Goal: Task Accomplishment & Management: Manage account settings

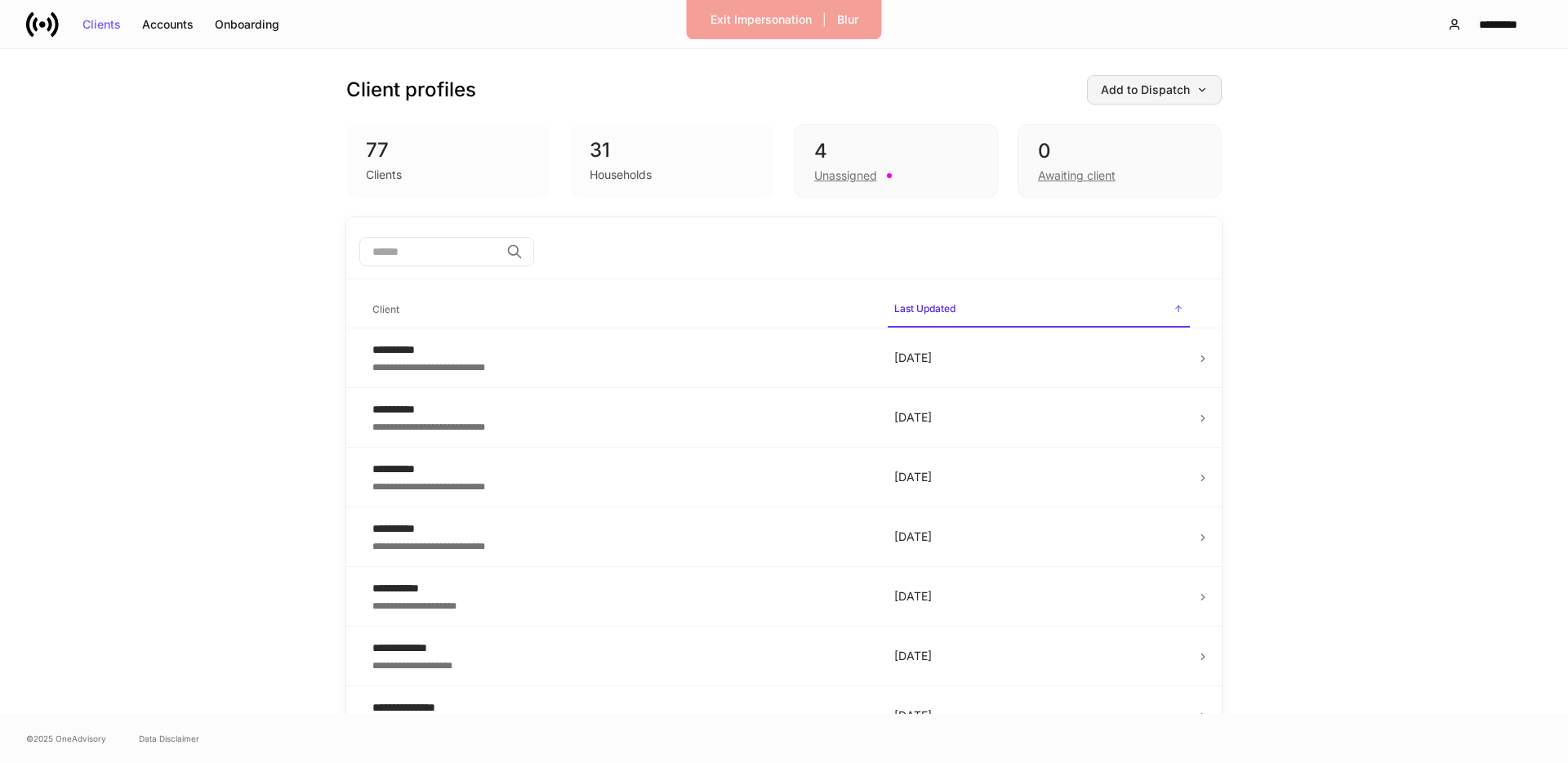
click at [1114, 81] on button "Add to Dispatch" at bounding box center [1155, 89] width 135 height 29
click at [1340, 160] on div at bounding box center [784, 382] width 1568 height 763
click at [862, 173] on div "Unassigned" at bounding box center [845, 175] width 63 height 16
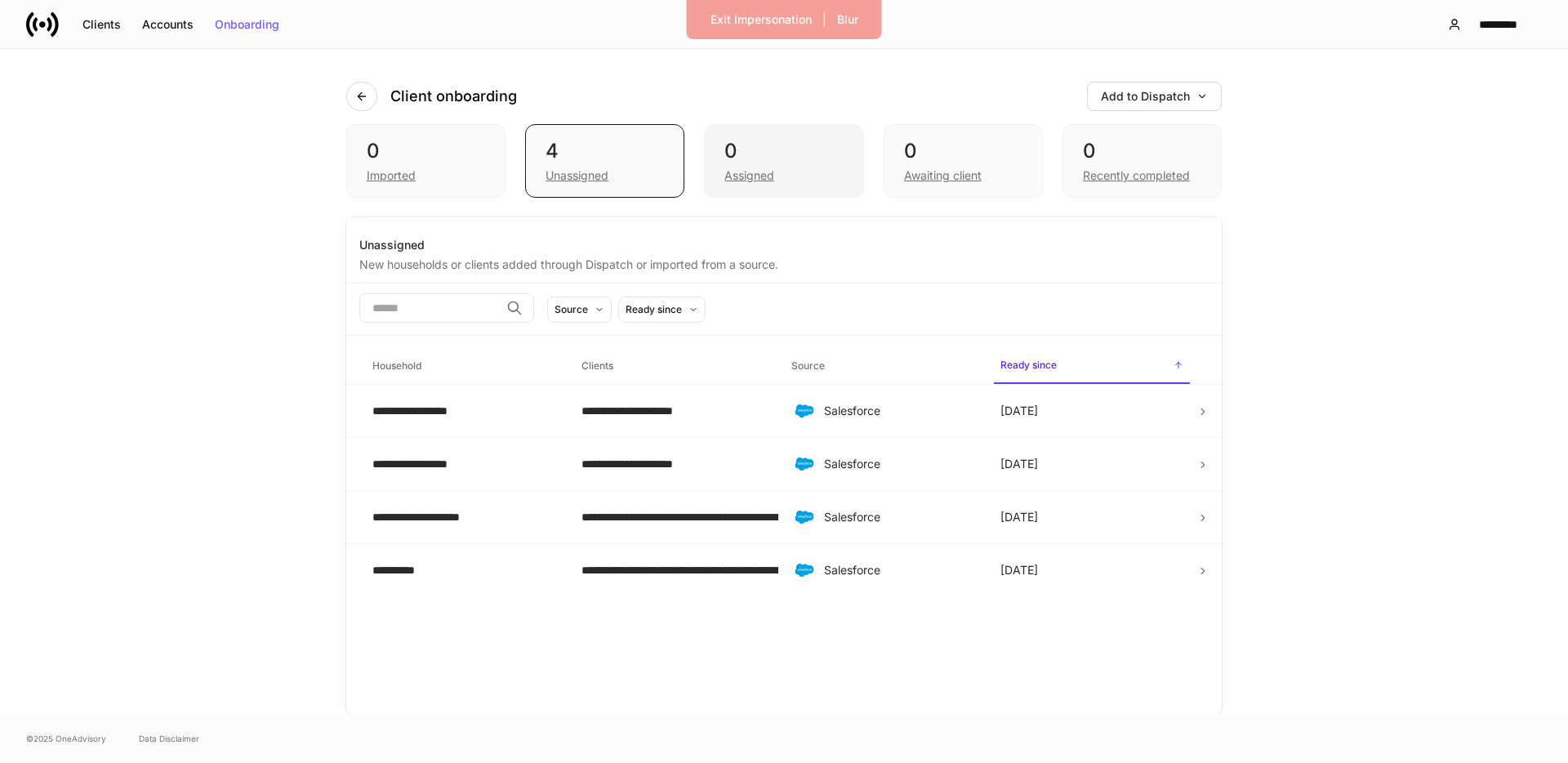
click at [746, 172] on div "Assigned" at bounding box center [749, 175] width 50 height 16
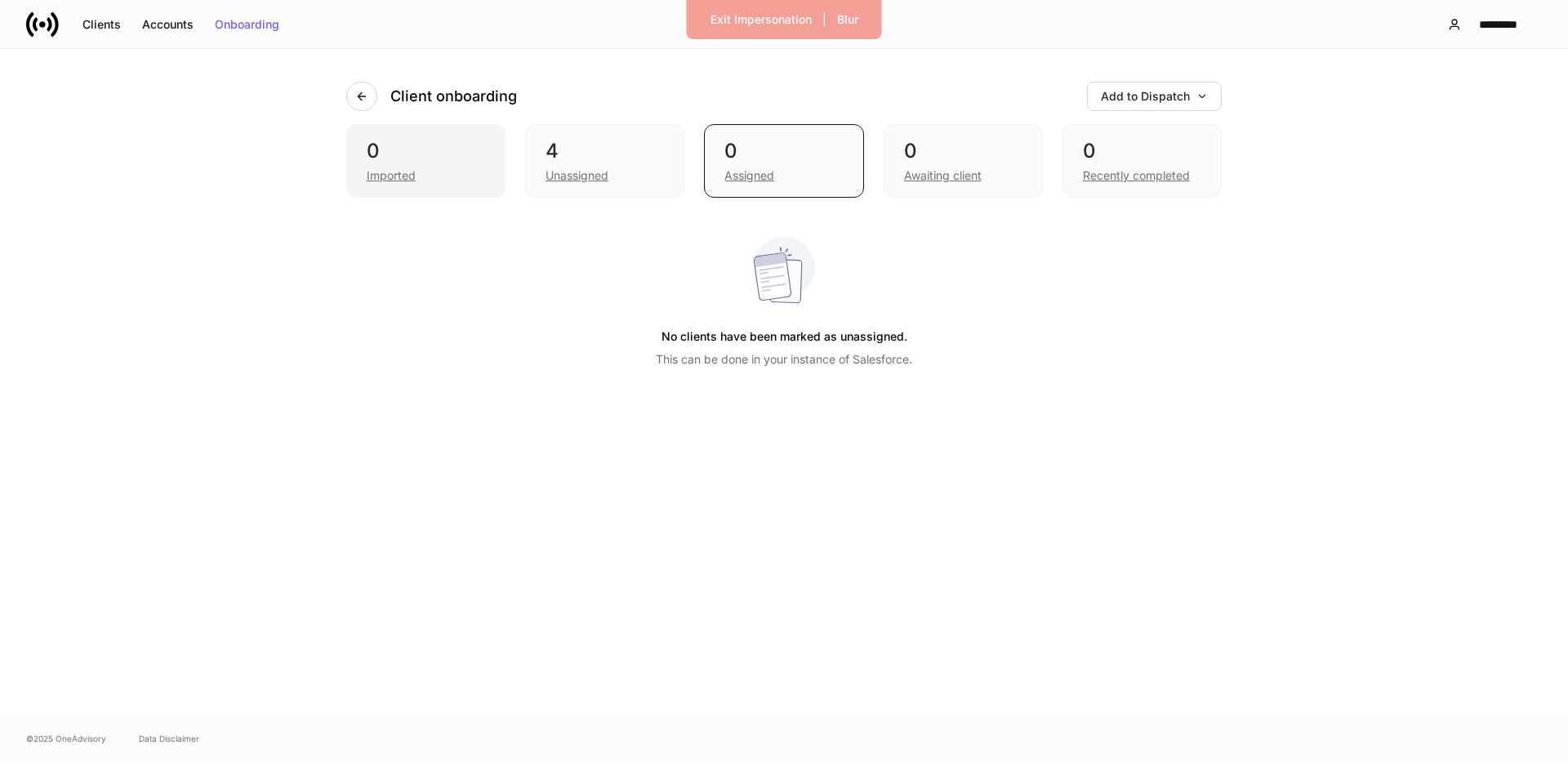
click at [441, 161] on div "0" at bounding box center [426, 151] width 119 height 26
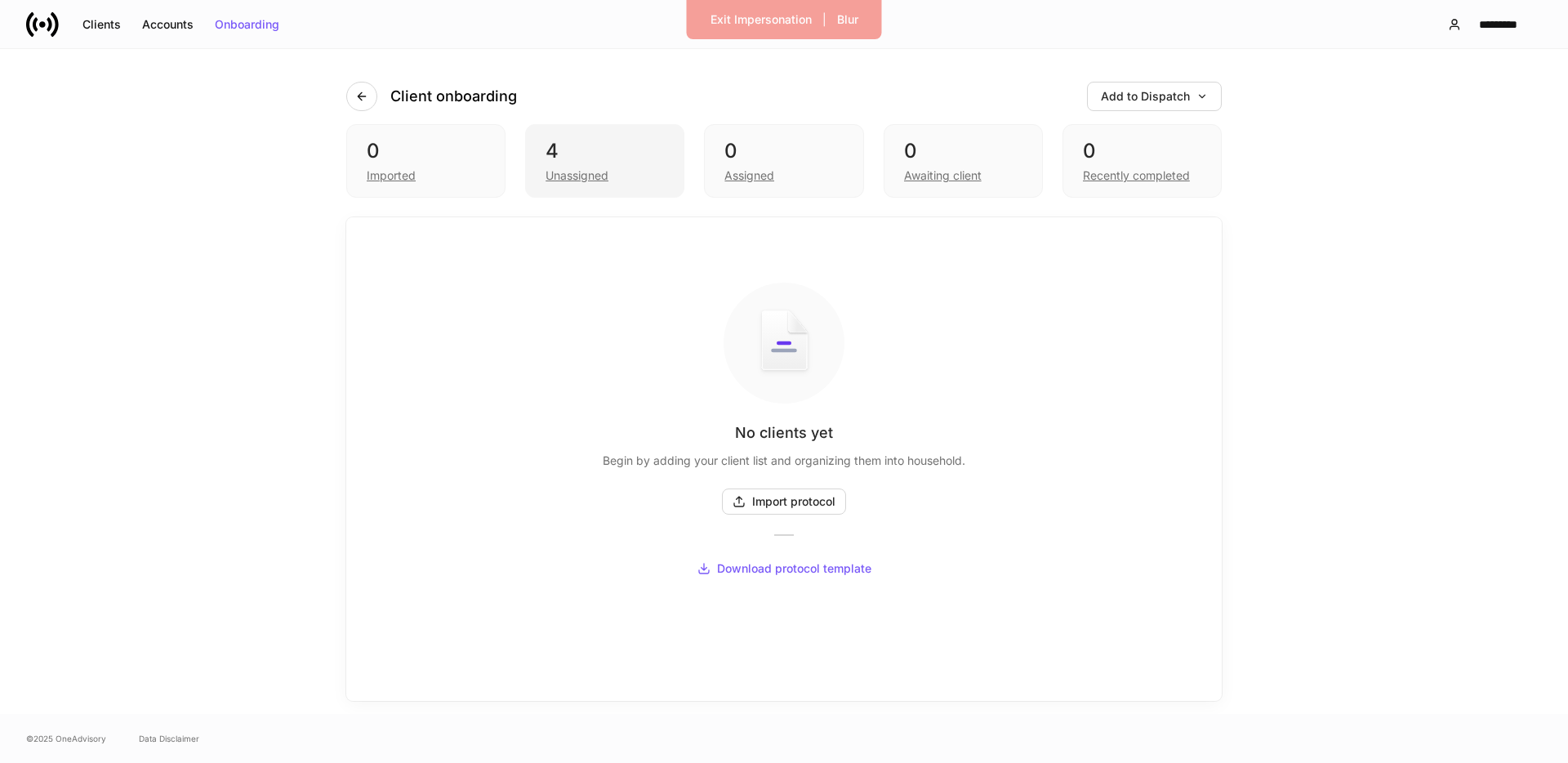
click at [586, 167] on div "Unassigned" at bounding box center [577, 175] width 63 height 16
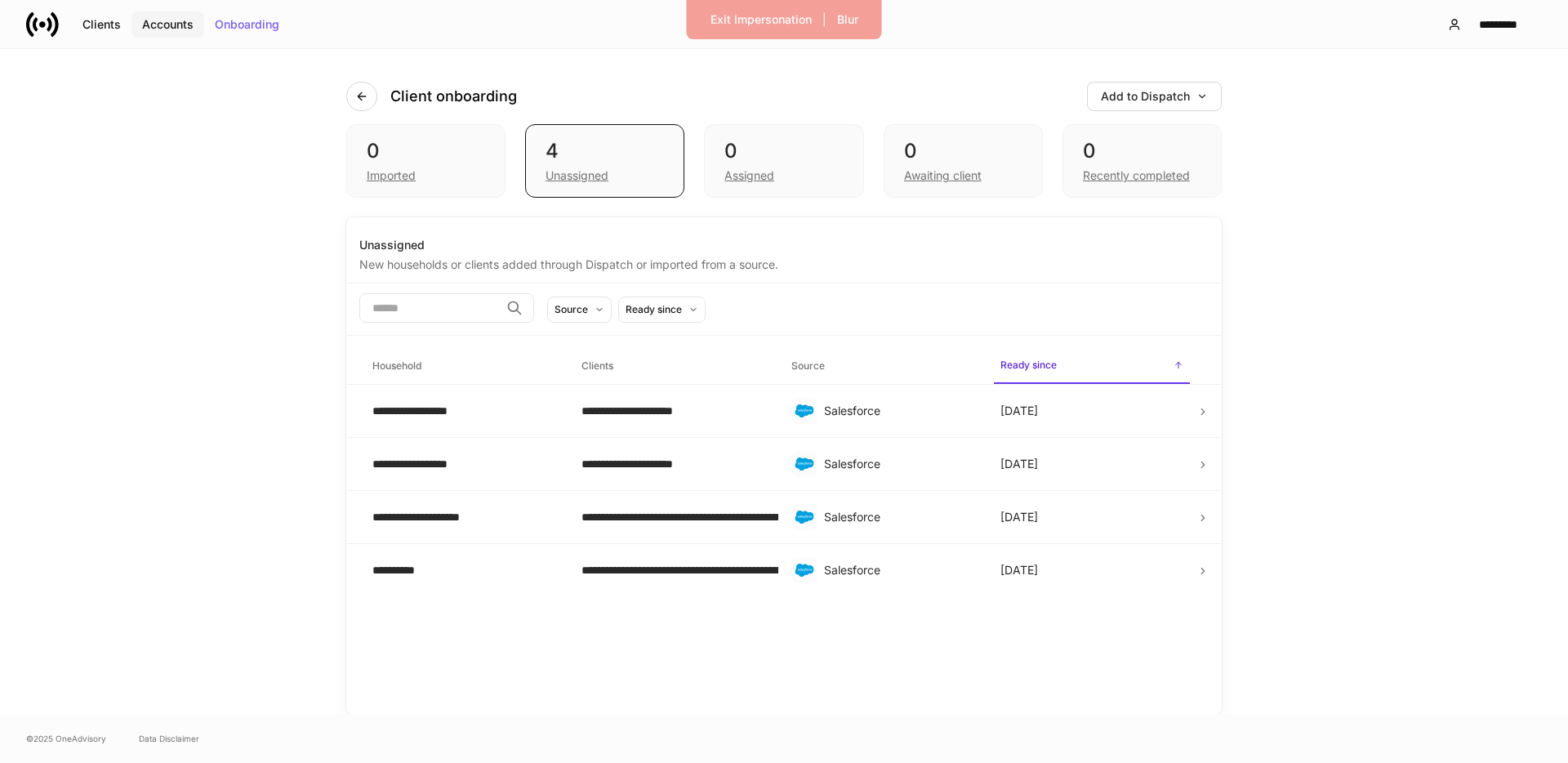
click at [190, 19] on div "Accounts" at bounding box center [168, 25] width 51 height 12
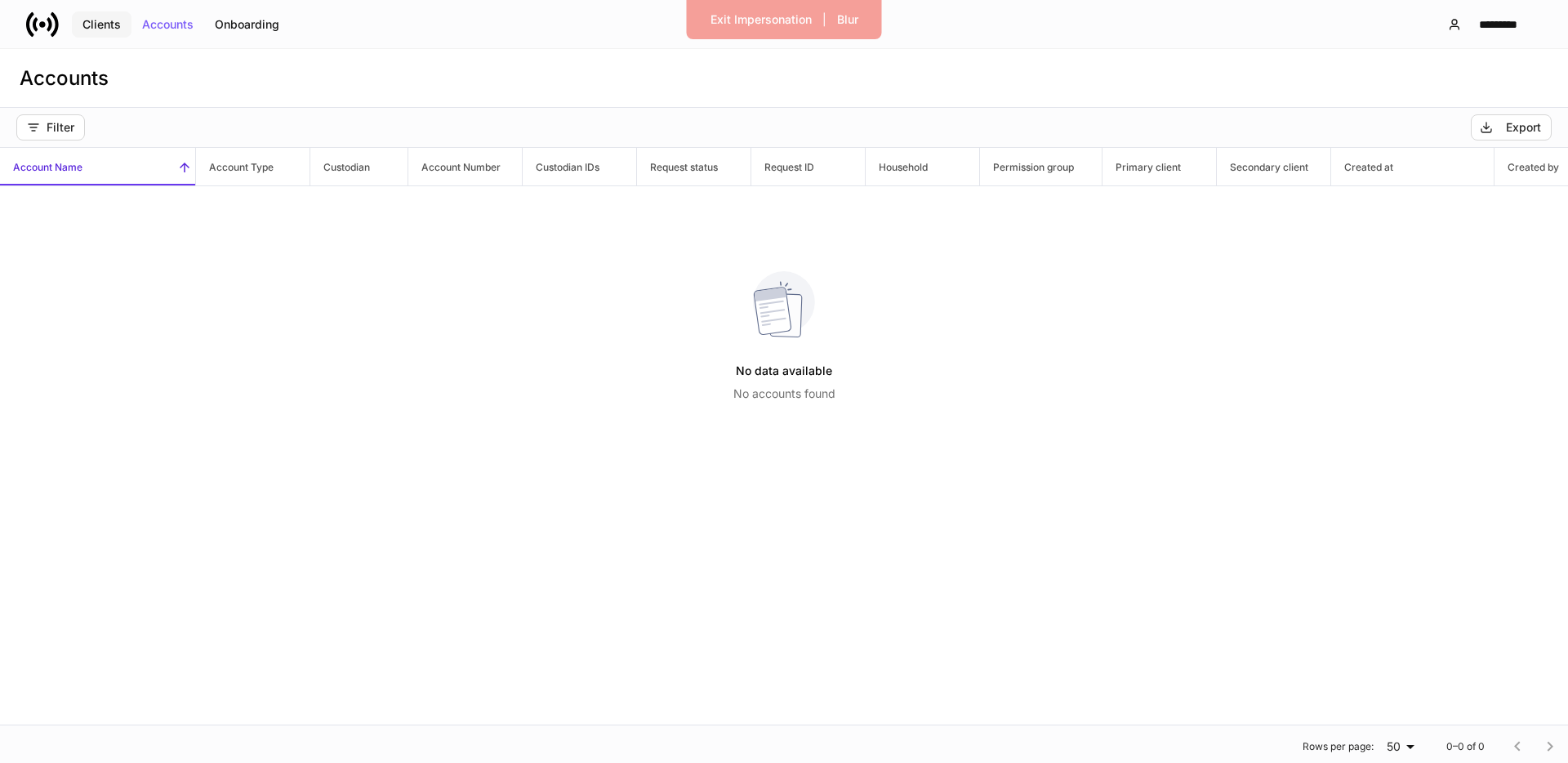
click at [82, 22] on div "Clients" at bounding box center [101, 25] width 38 height 12
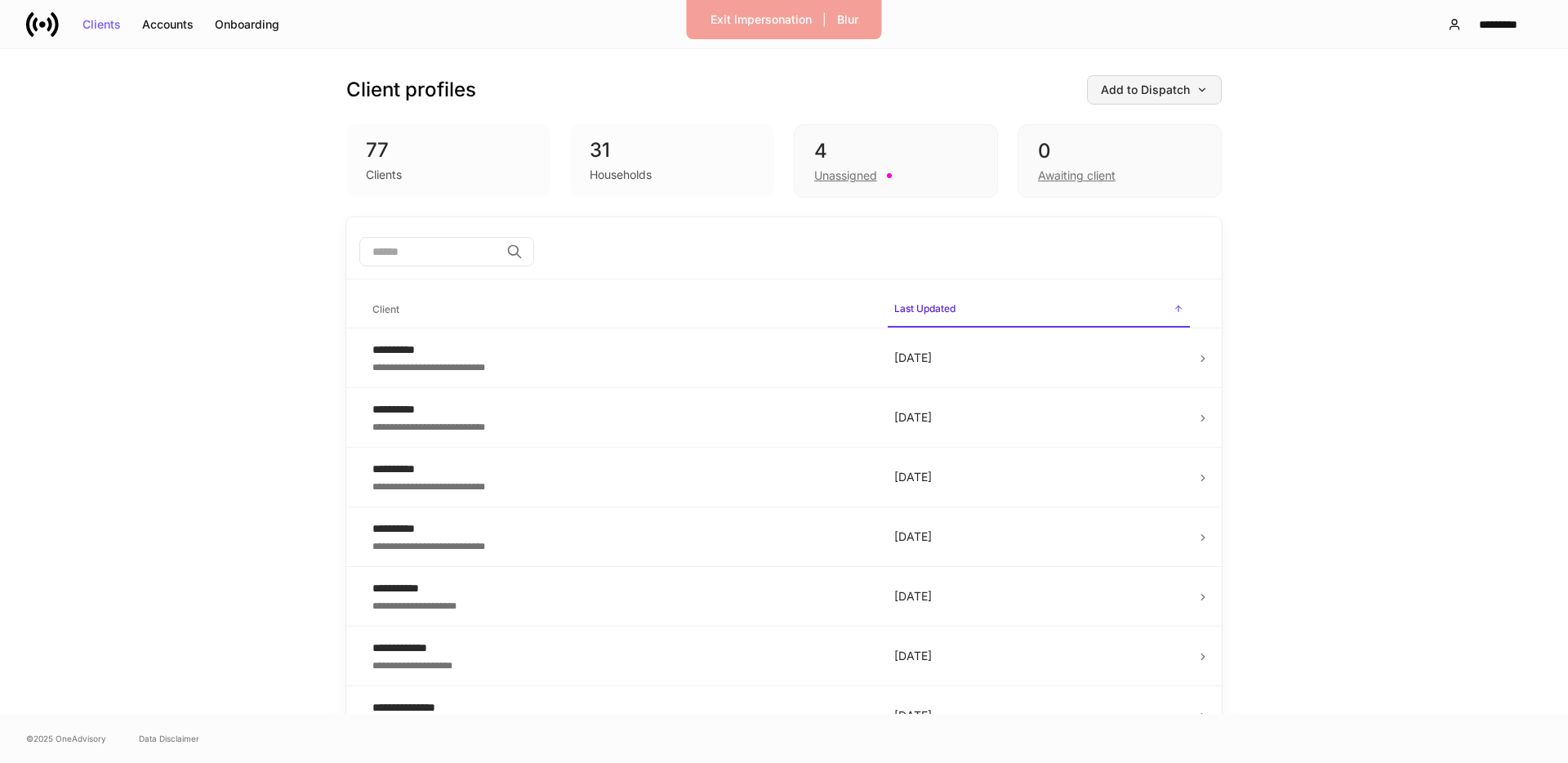
click at [1133, 89] on div "Add to Dispatch" at bounding box center [1154, 89] width 107 height 12
click at [1123, 134] on div "Add clients manually" at bounding box center [1117, 136] width 111 height 16
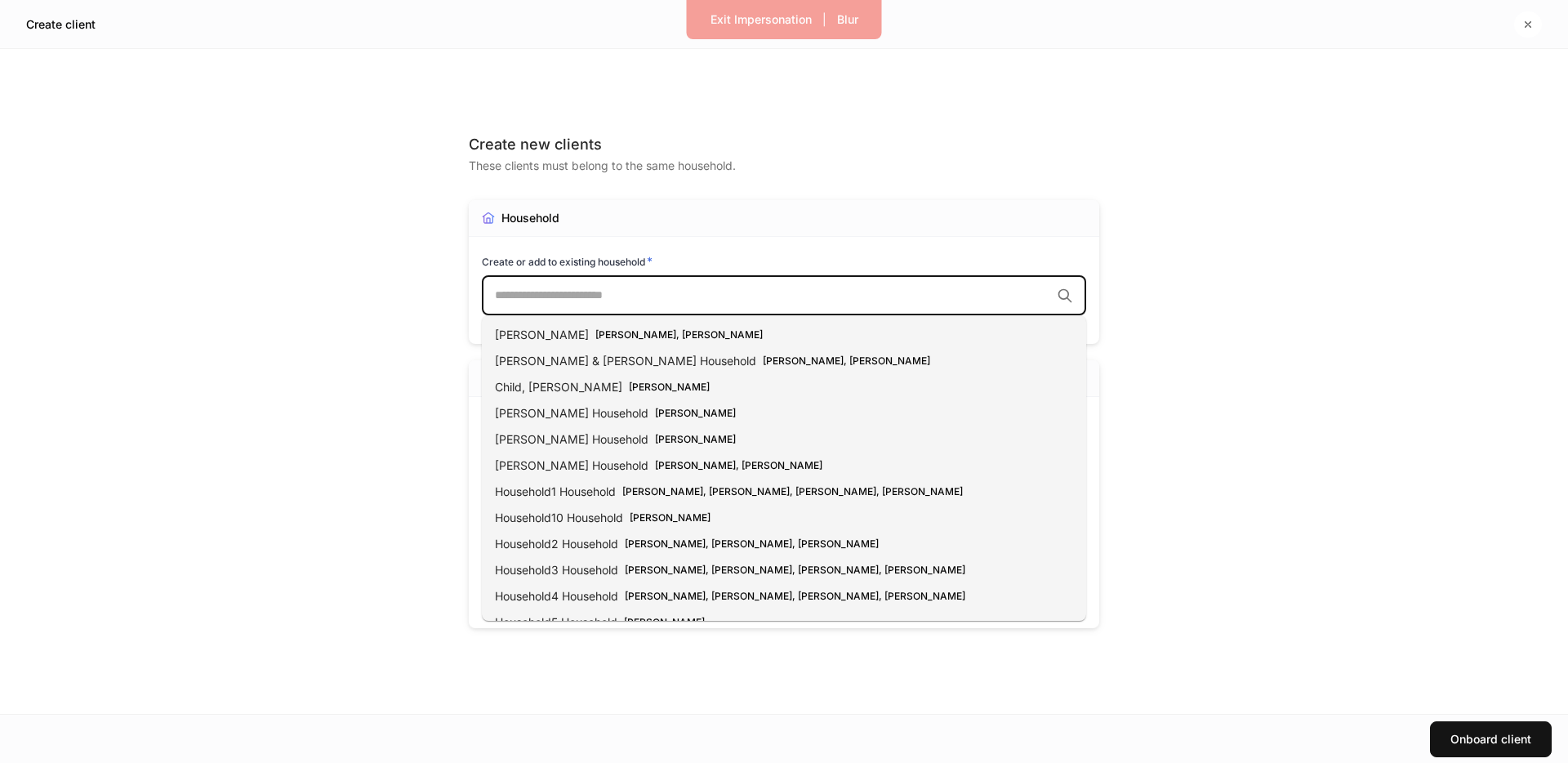
click at [691, 303] on input "text" at bounding box center [772, 296] width 555 height 16
click at [849, 211] on div "Household" at bounding box center [784, 218] width 631 height 37
click at [667, 292] on input "text" at bounding box center [772, 296] width 555 height 16
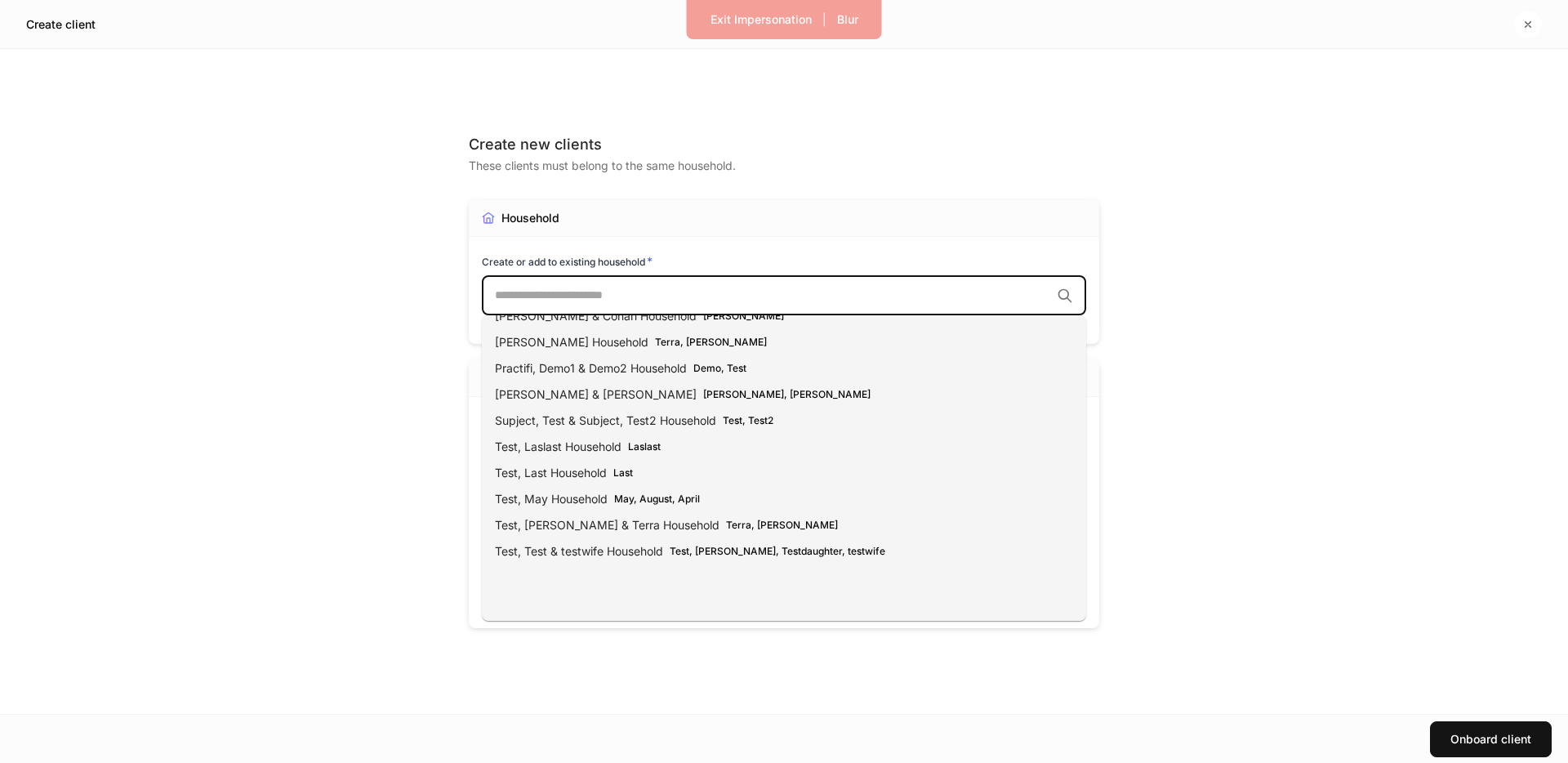
scroll to position [517, 0]
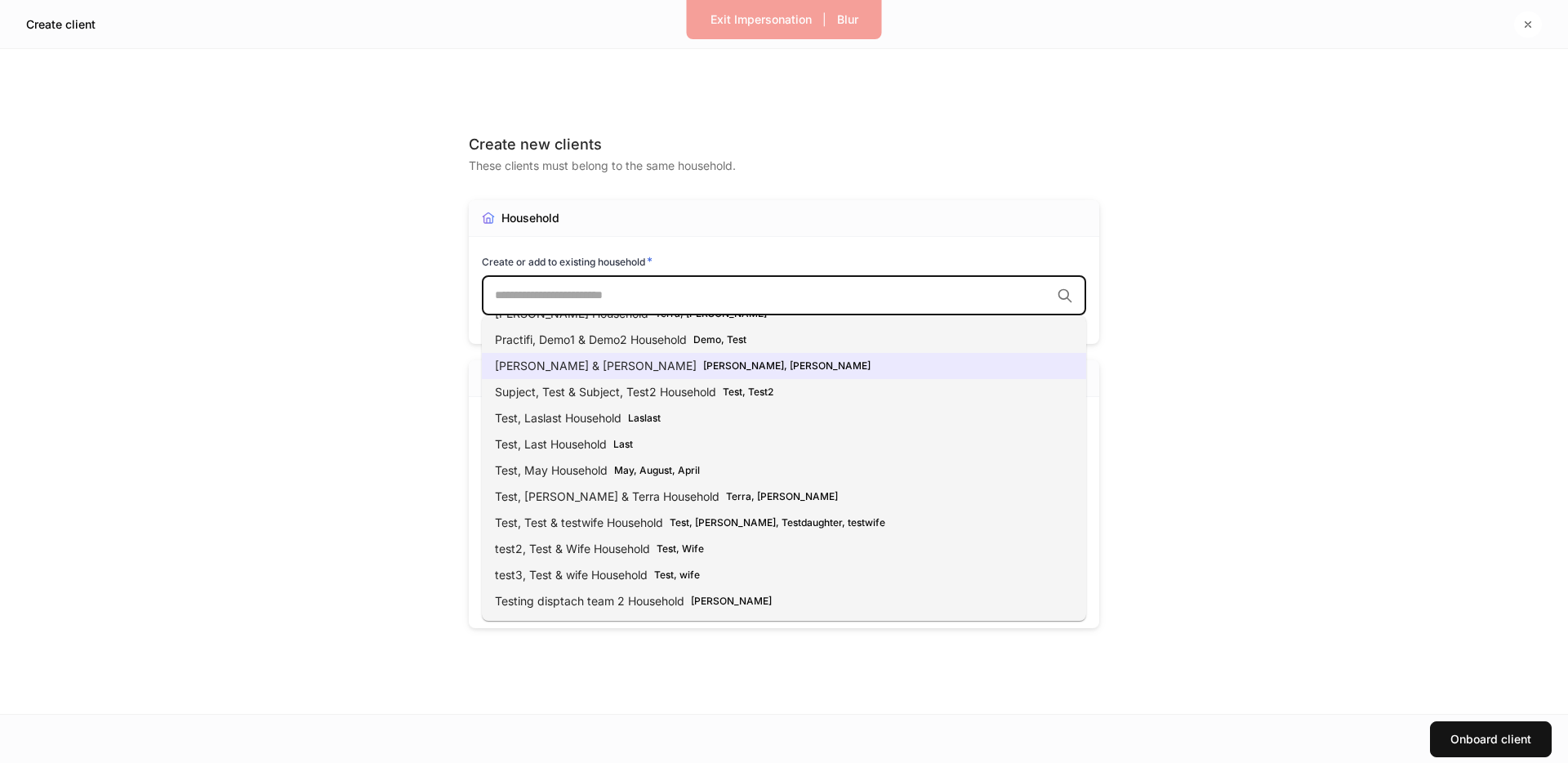
click at [1212, 382] on div "Create new clients These clients must belong to the same household. Household C…" at bounding box center [784, 382] width 1568 height 664
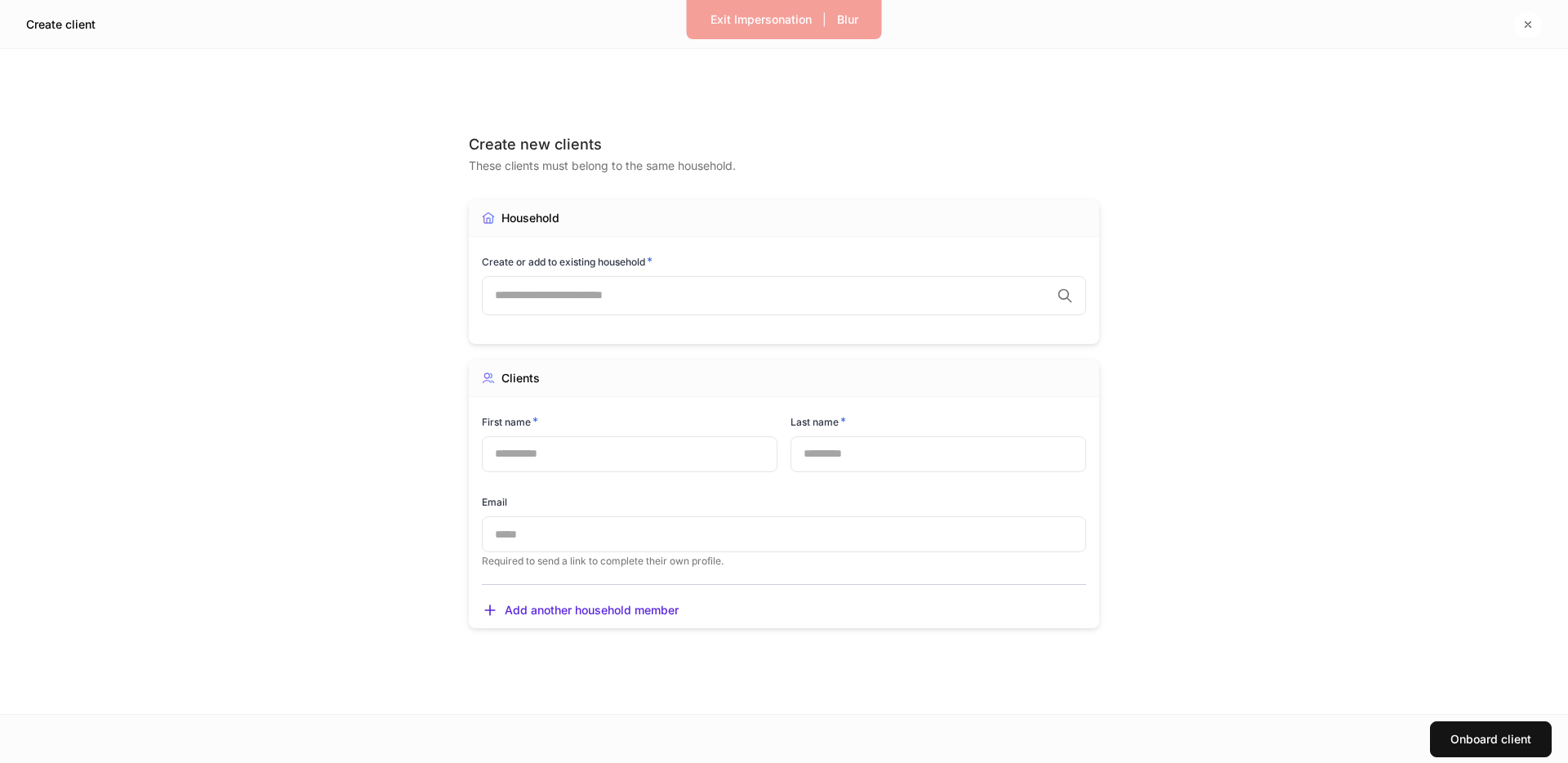
click at [733, 286] on div "​" at bounding box center [784, 295] width 604 height 39
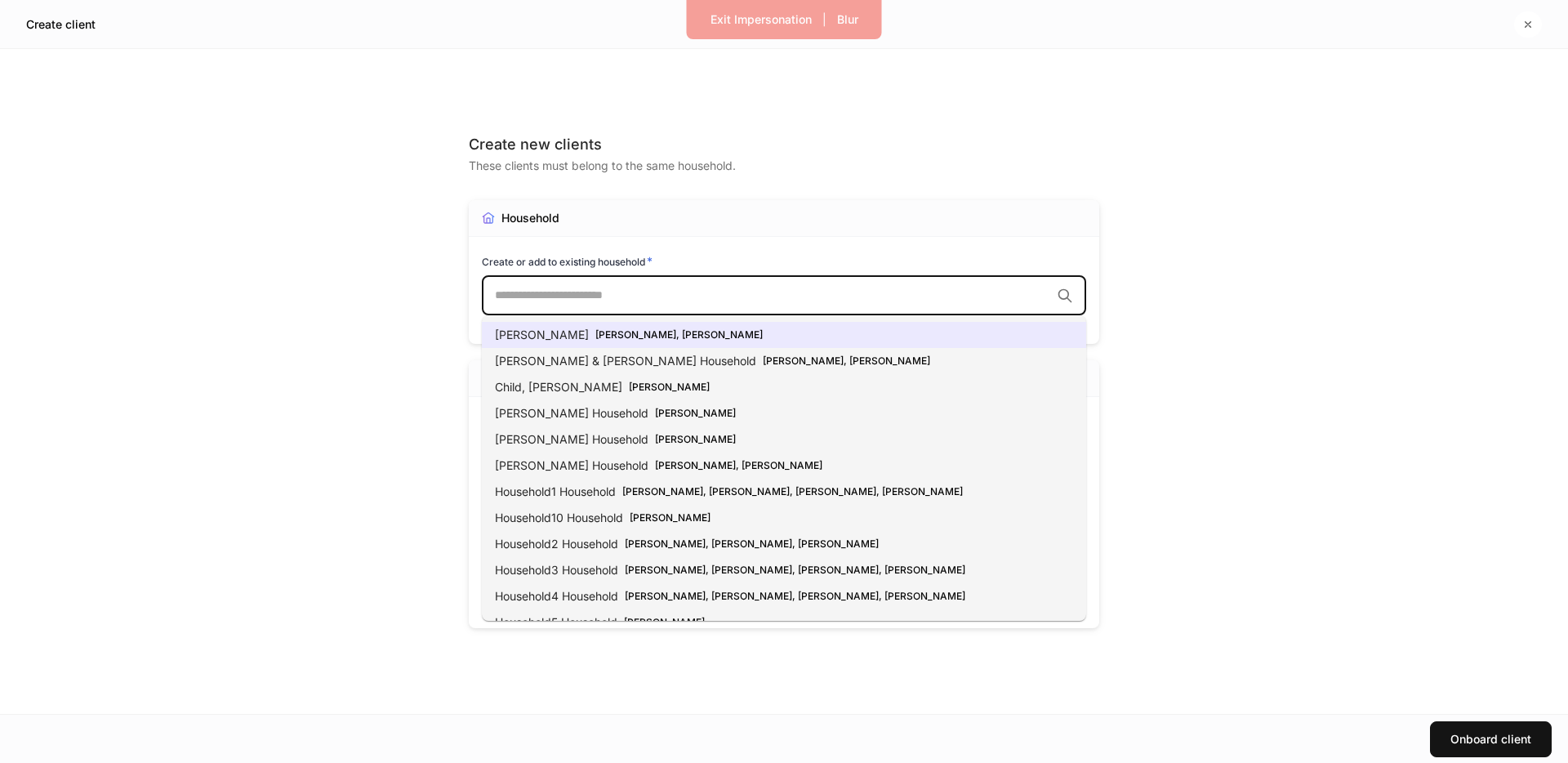
click at [685, 324] on li "[PERSON_NAME] Household [PERSON_NAME], [PERSON_NAME]" at bounding box center [784, 335] width 604 height 26
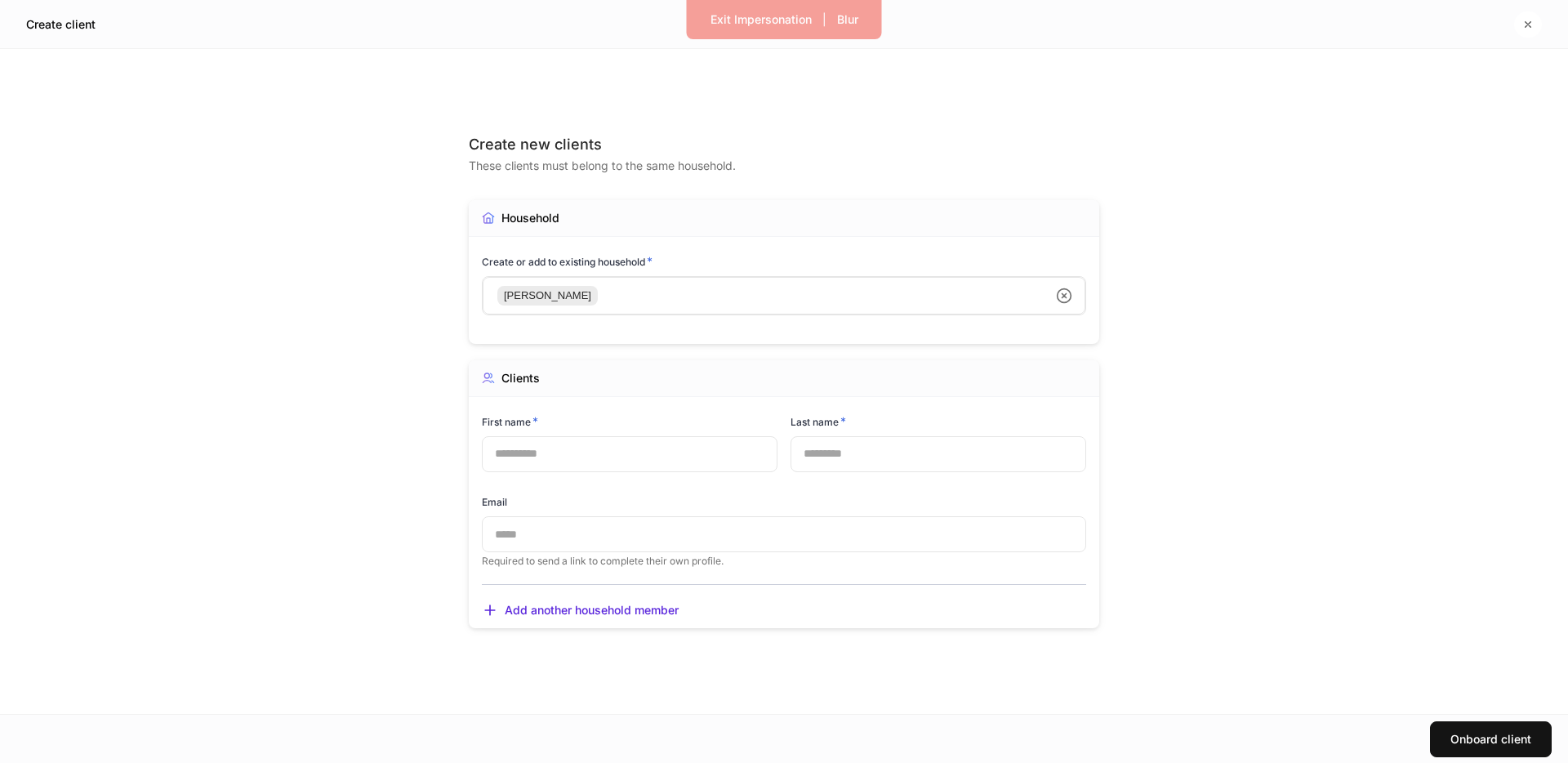
click at [1056, 294] on icon at bounding box center [1064, 296] width 16 height 16
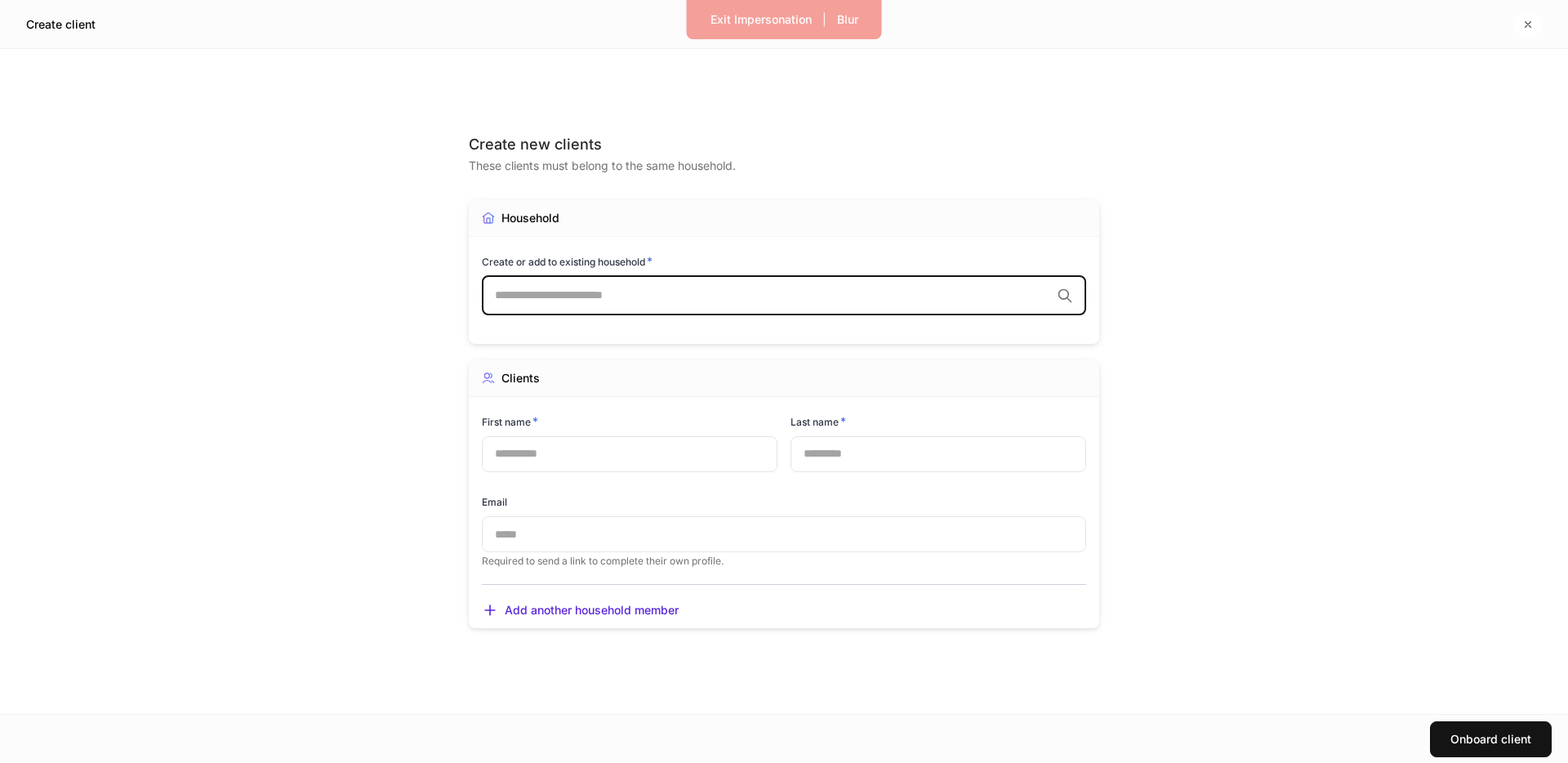
click at [955, 296] on input "text" at bounding box center [772, 296] width 555 height 16
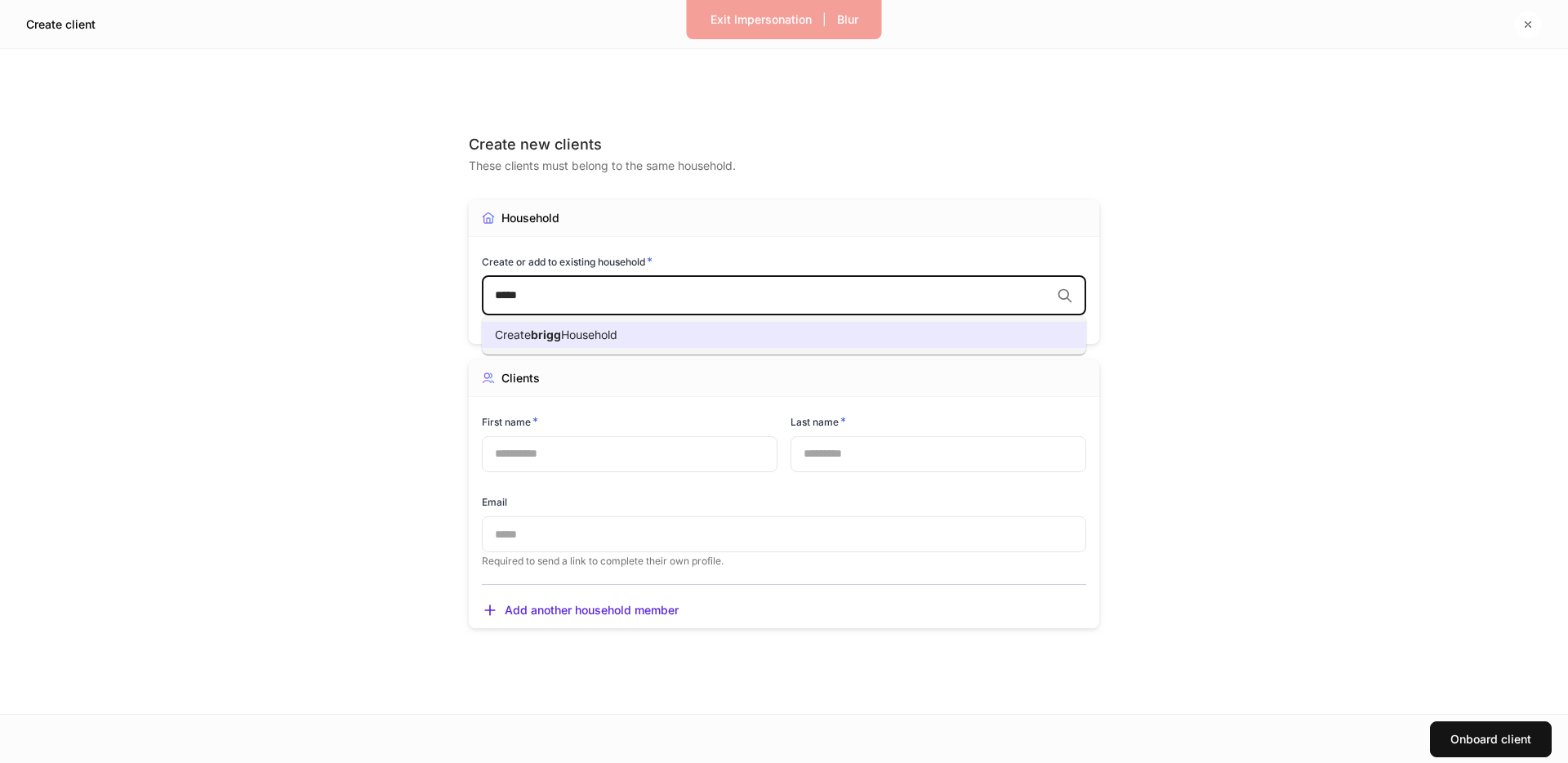
click at [946, 327] on li "Create brigg Household" at bounding box center [784, 335] width 604 height 26
type input "*****"
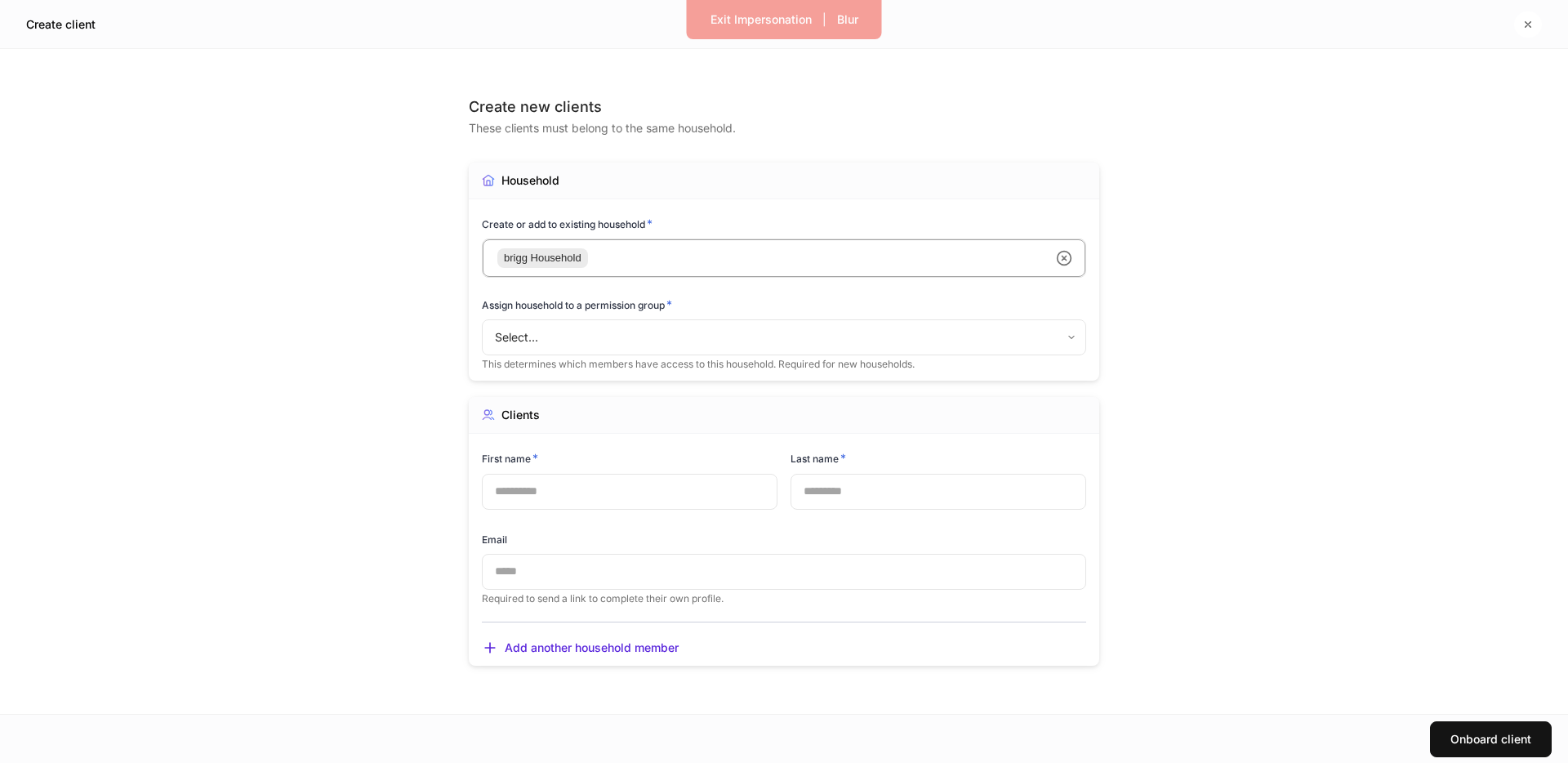
click at [690, 325] on body "Exit Impersonation | Blur Create client Create new clients These clients must b…" at bounding box center [784, 382] width 1568 height 763
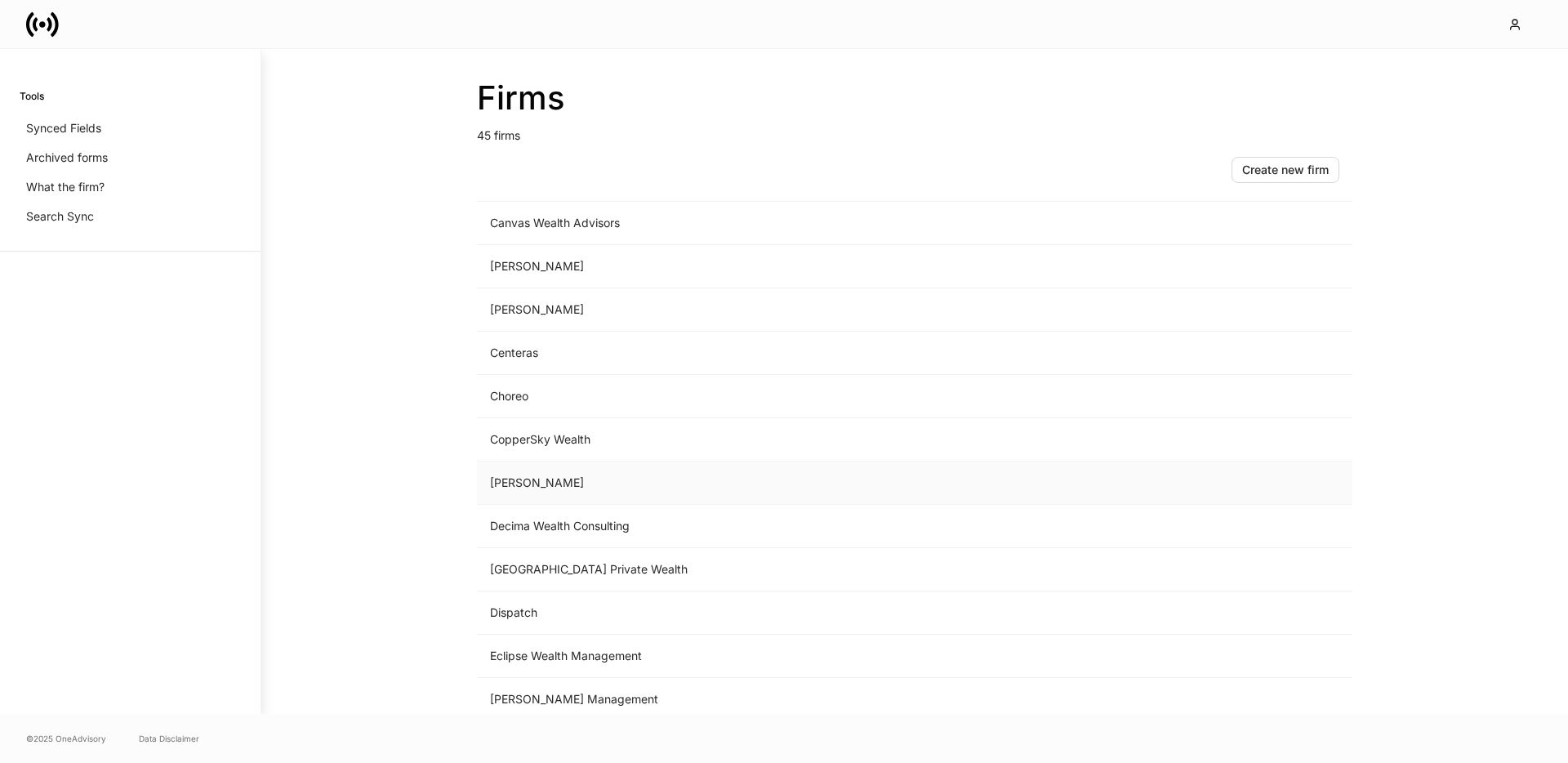
scroll to position [449, 0]
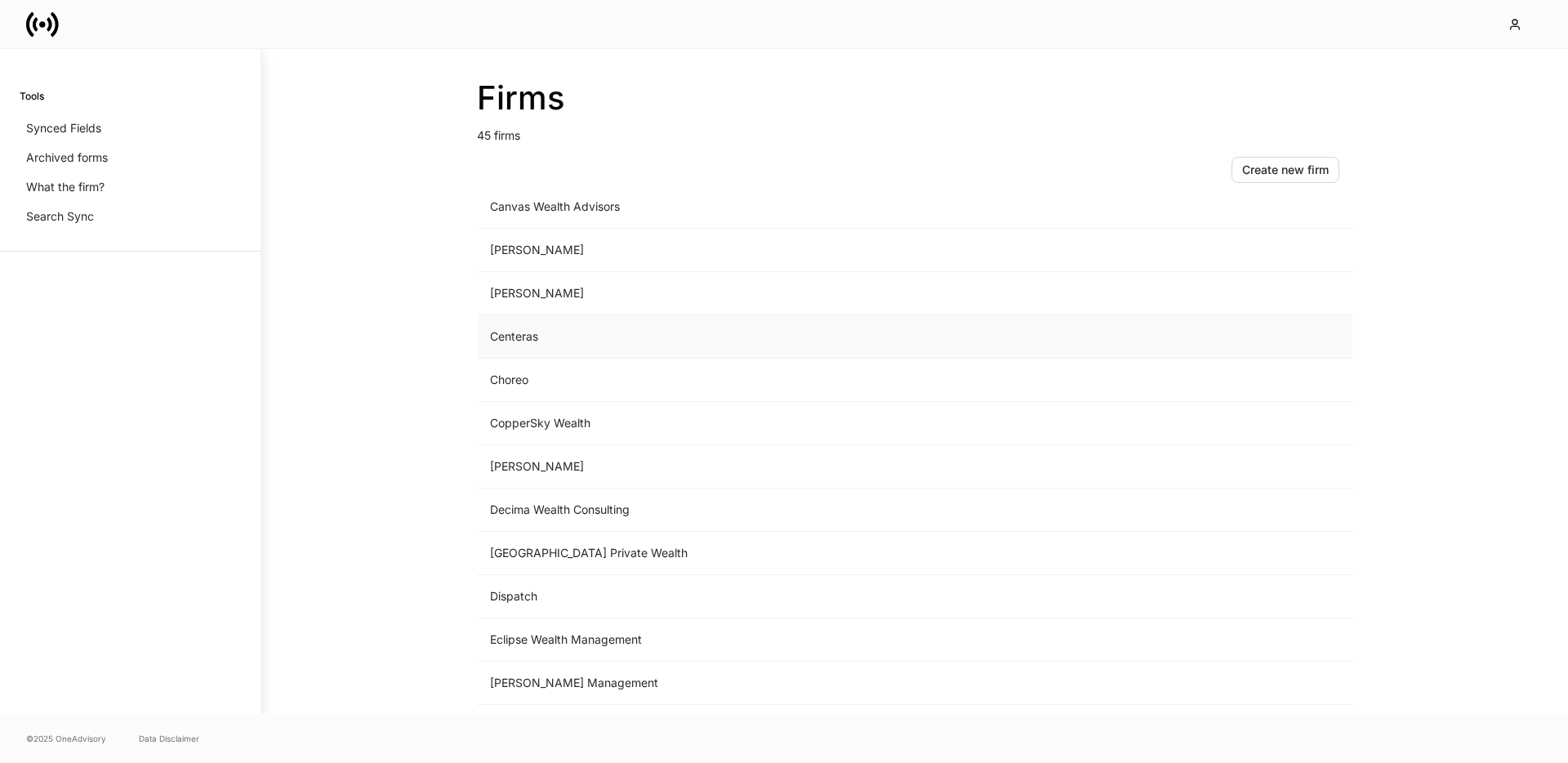
click at [538, 347] on td "Centeras" at bounding box center [779, 336] width 604 height 43
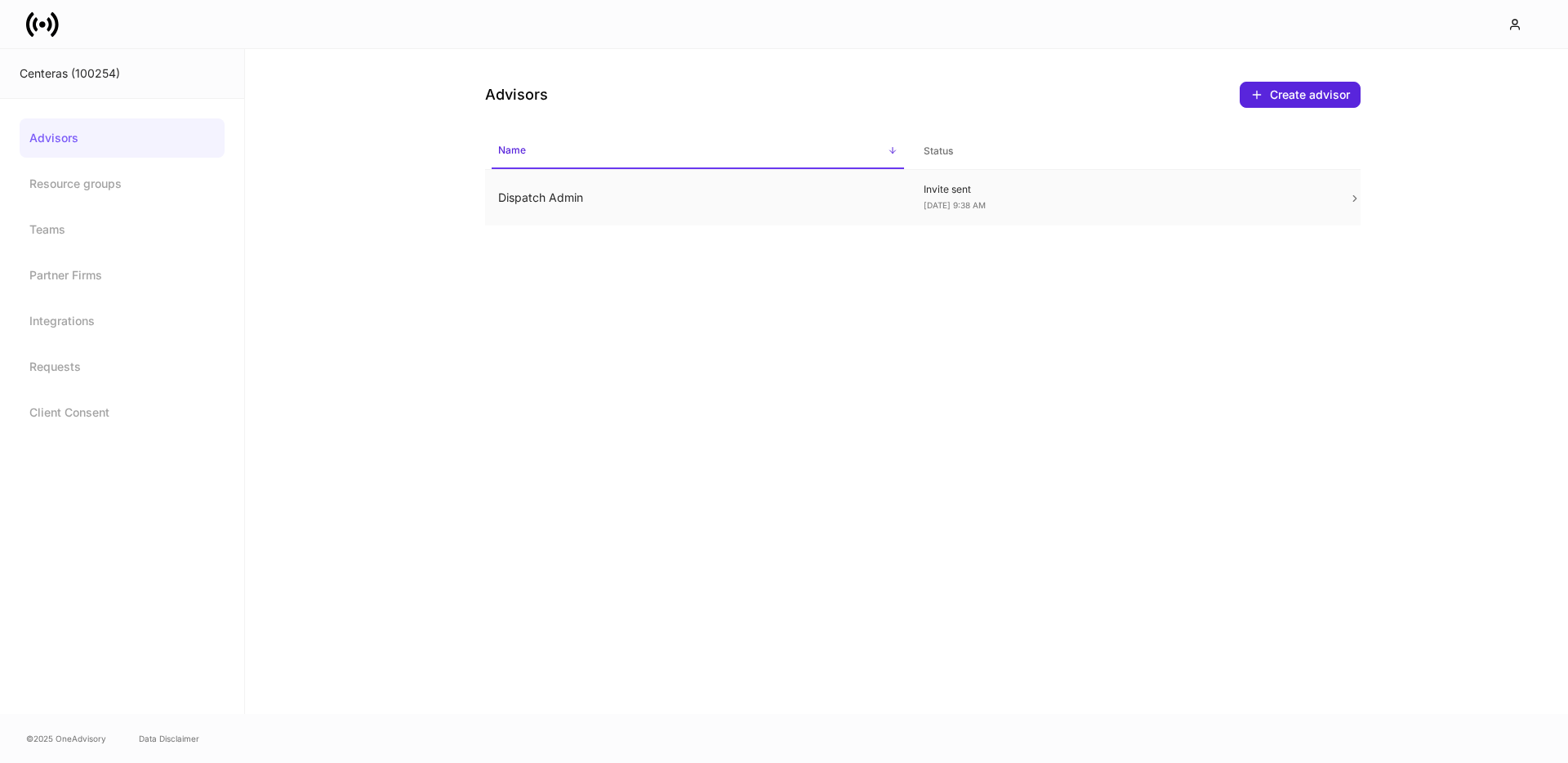
click at [550, 188] on td "Dispatch Admin" at bounding box center [697, 198] width 425 height 57
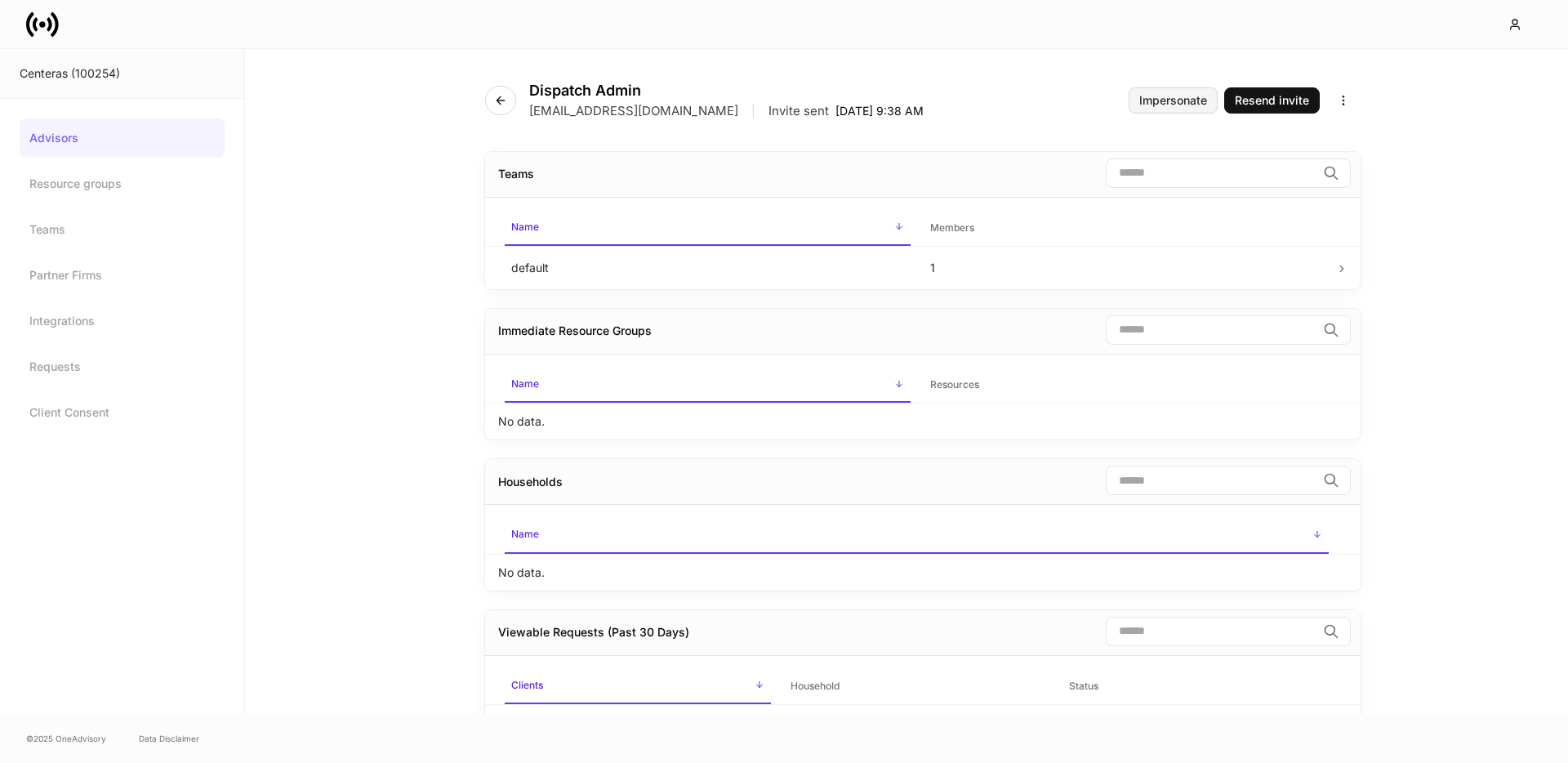
click at [1167, 95] on div "Impersonate" at bounding box center [1173, 100] width 68 height 12
click at [82, 133] on link "Advisors" at bounding box center [121, 138] width 205 height 39
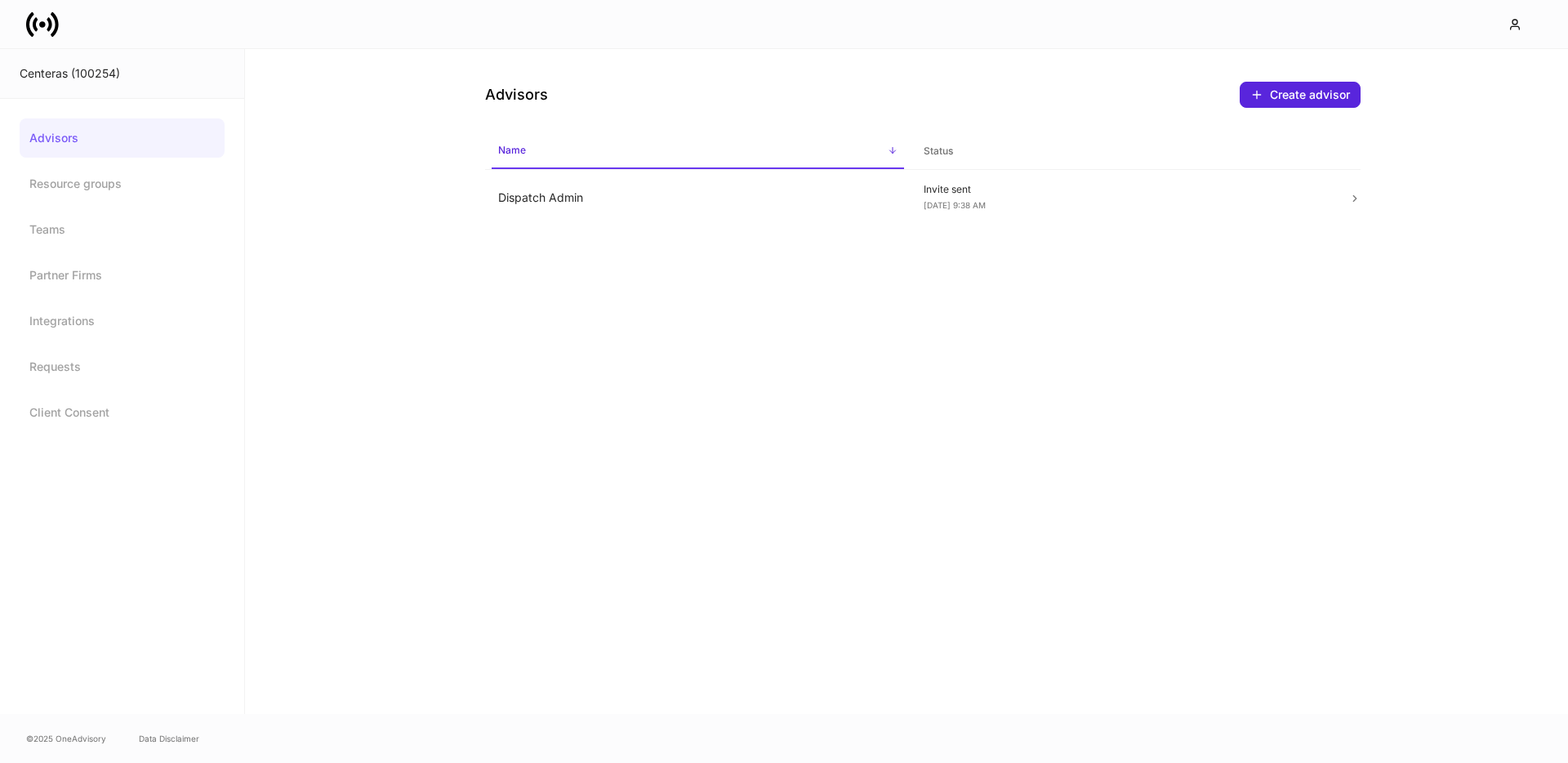
click at [41, 24] on icon at bounding box center [42, 24] width 6 height 6
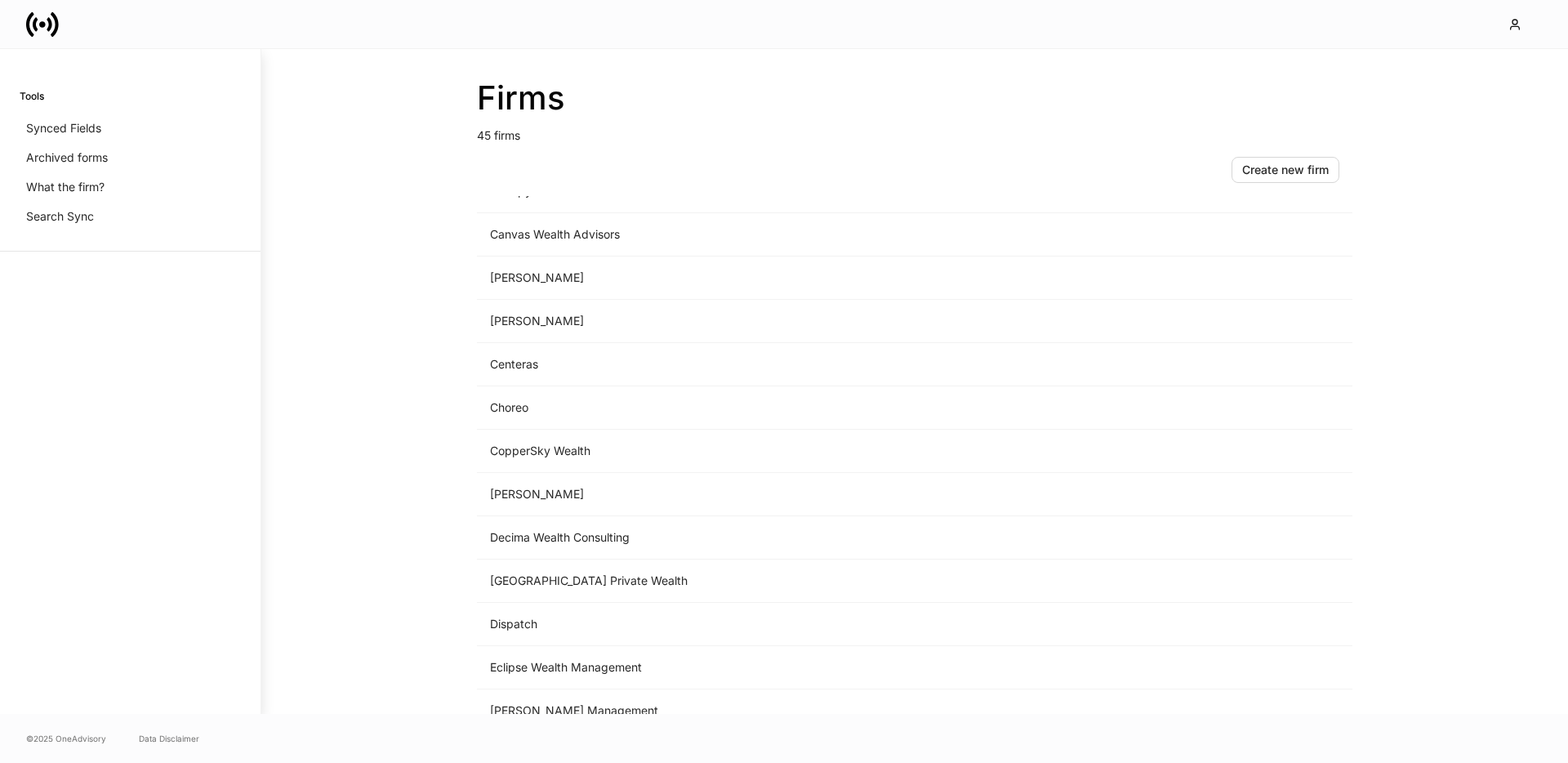
scroll to position [583, 0]
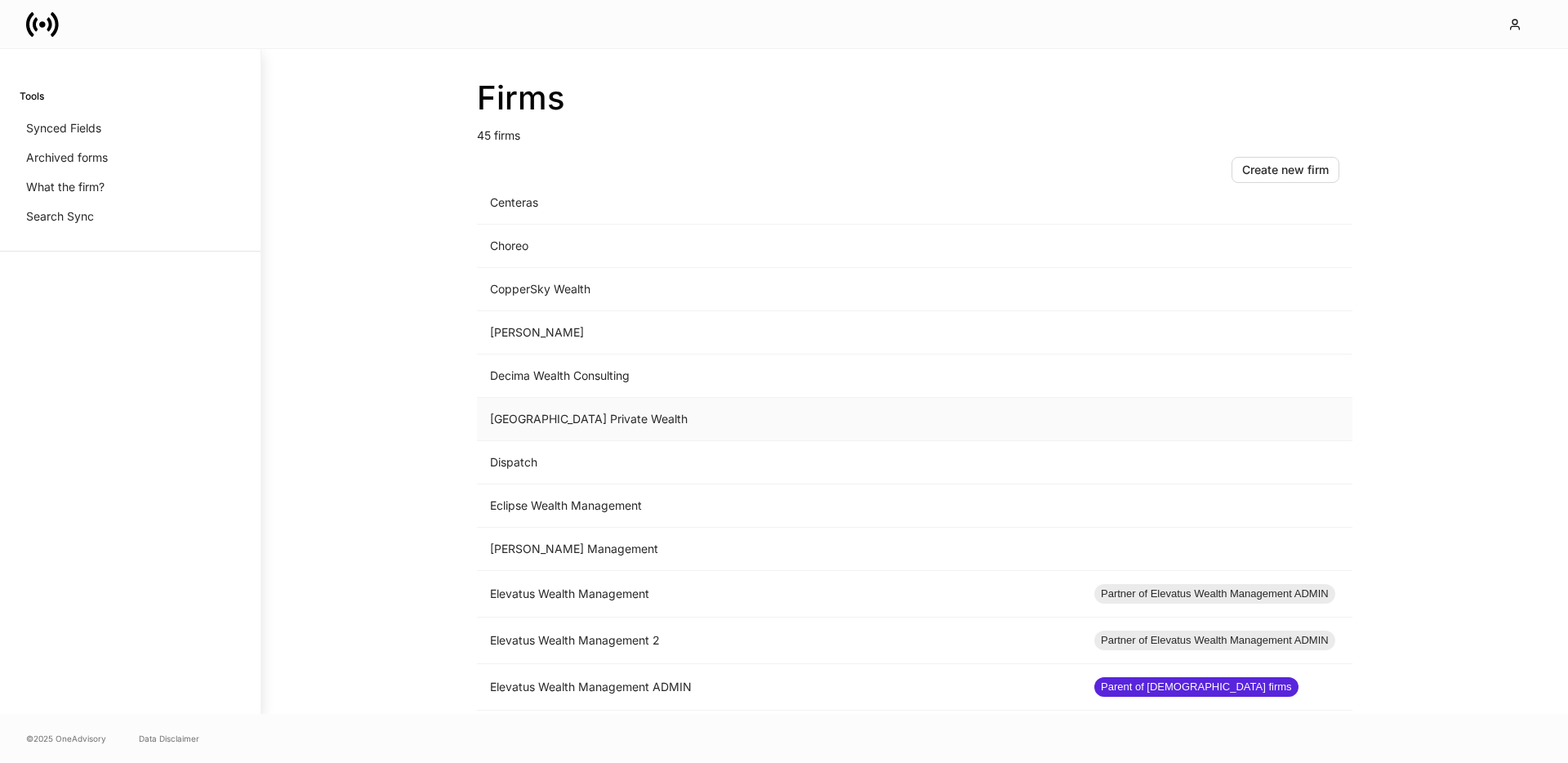
click at [597, 418] on td "Dial Square Private Wealth" at bounding box center [779, 419] width 604 height 43
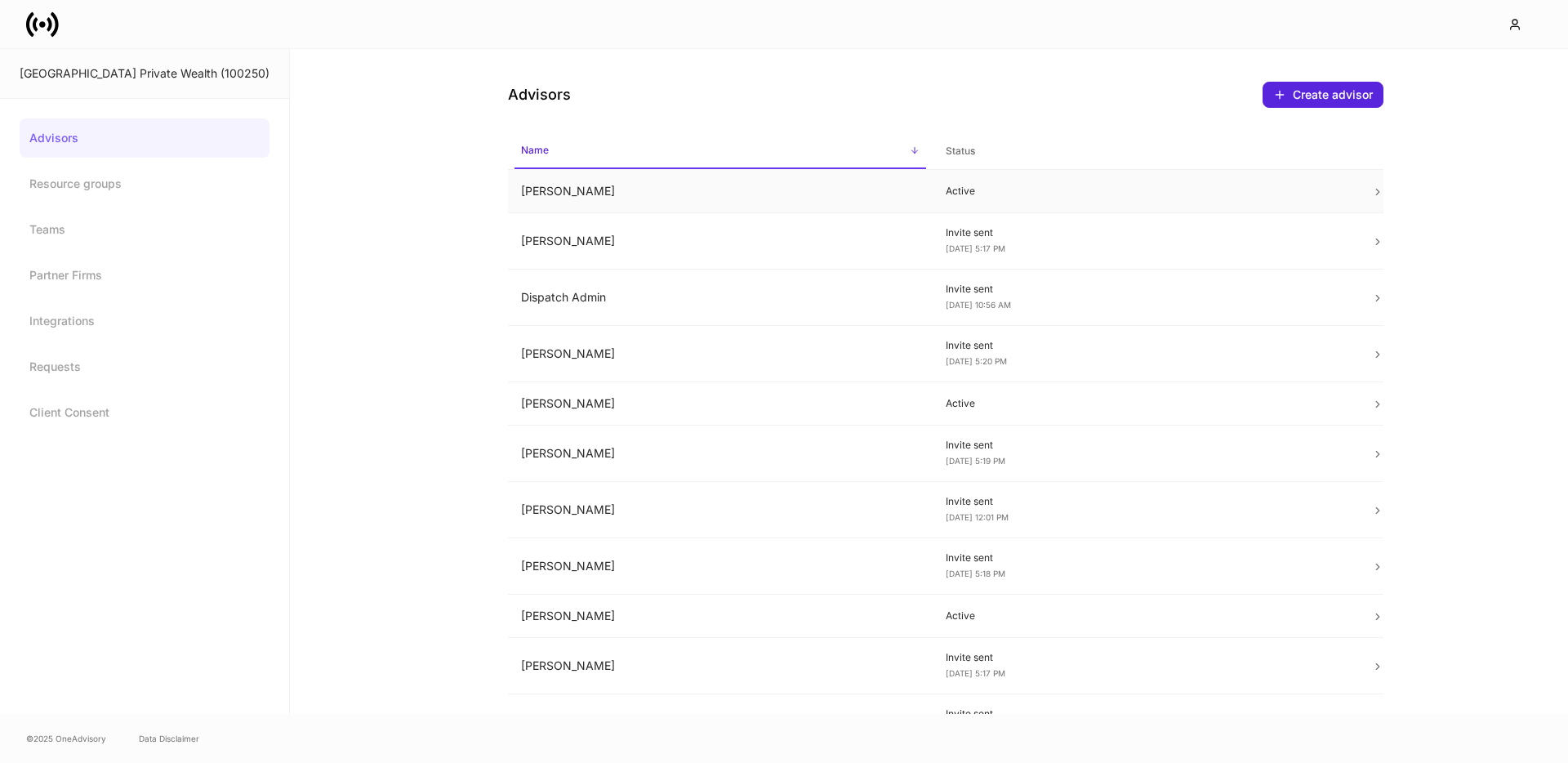
click at [632, 198] on td "Ashley Chiate" at bounding box center [721, 191] width 425 height 43
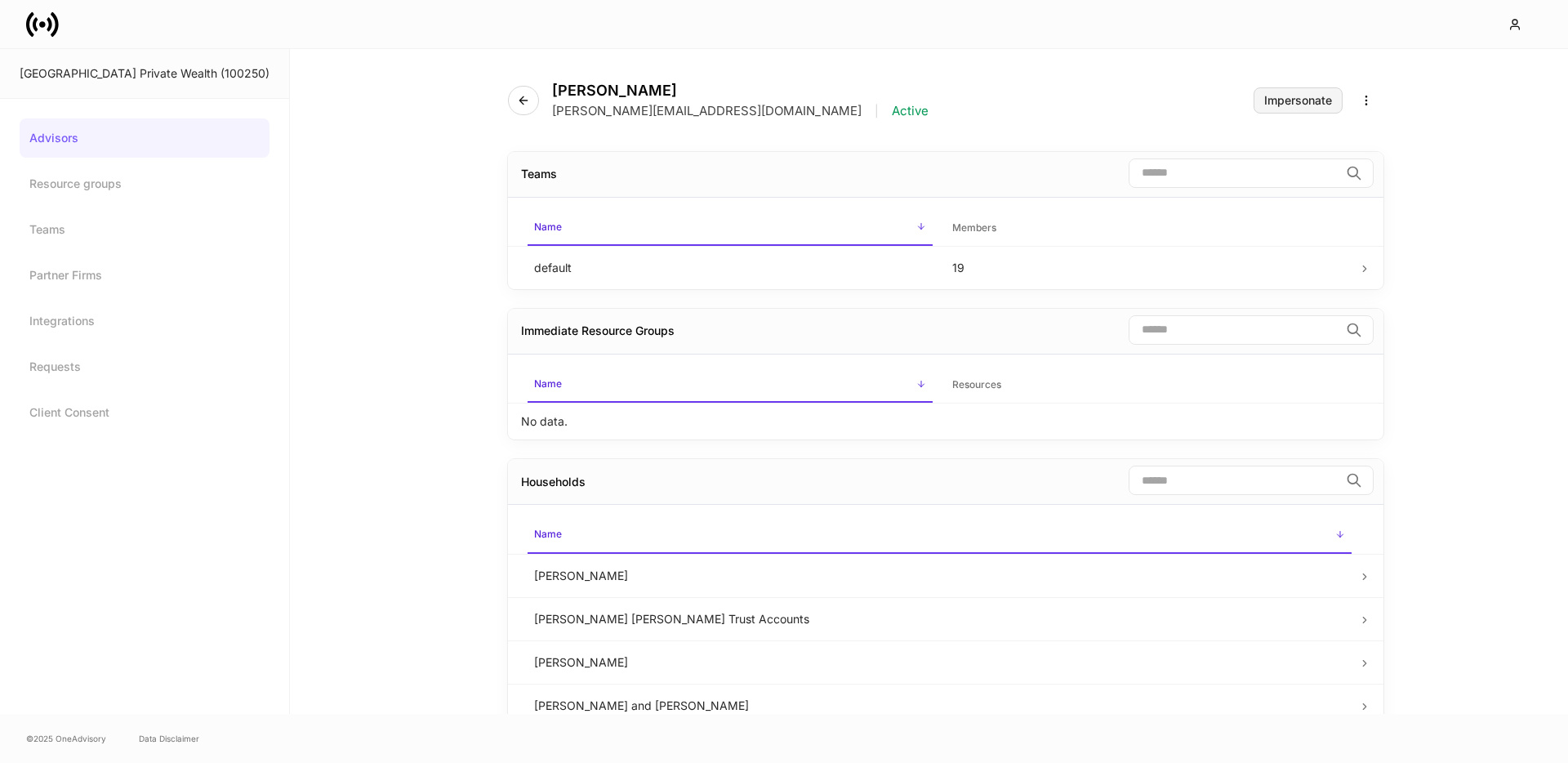
click at [1264, 103] on div "Impersonate" at bounding box center [1298, 100] width 68 height 12
click at [43, 28] on icon at bounding box center [43, 25] width 33 height 33
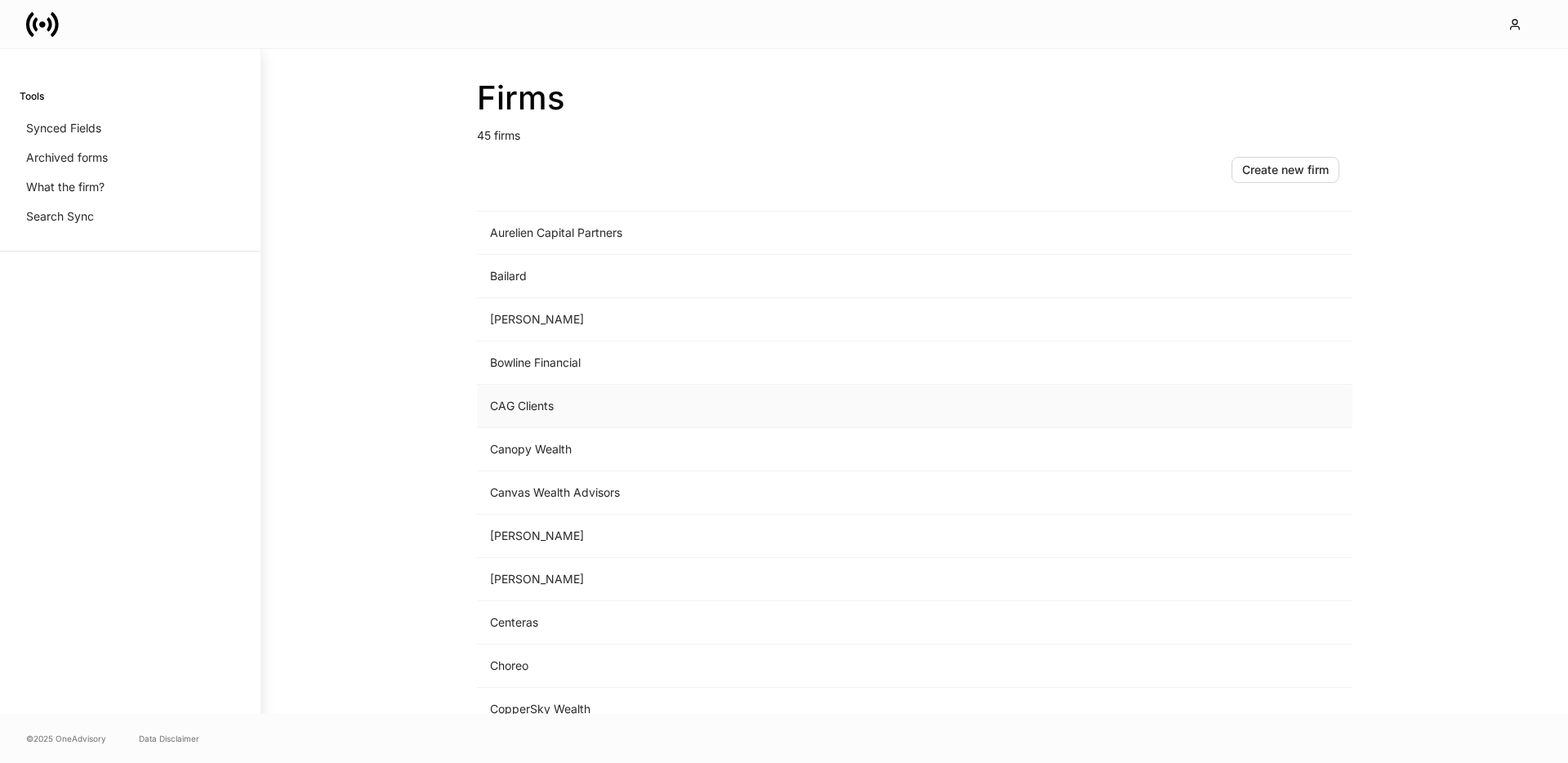
scroll to position [297, 0]
click at [600, 495] on td "Centeras" at bounding box center [779, 489] width 604 height 43
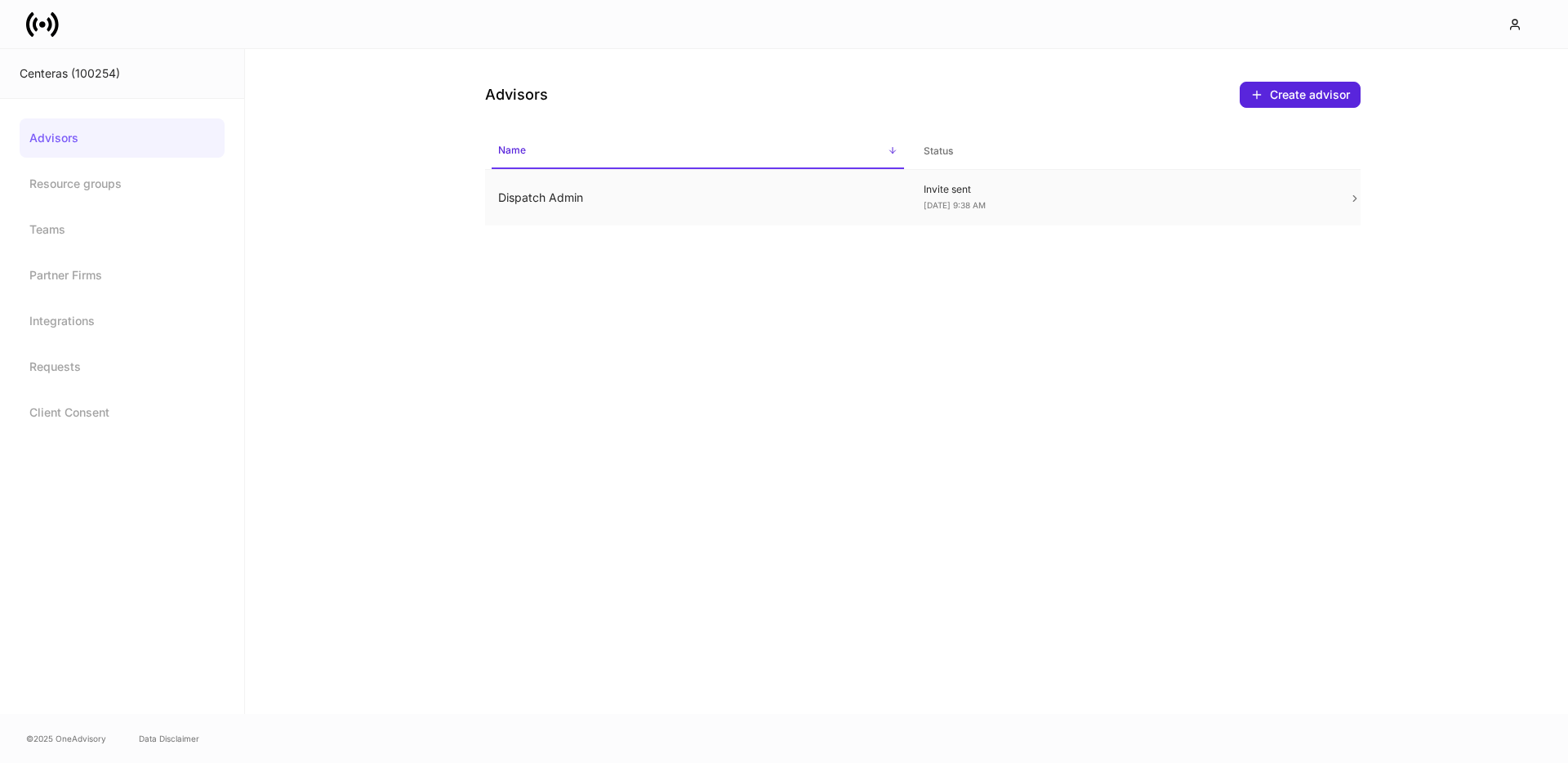
click at [797, 202] on td "Dispatch Admin" at bounding box center [697, 198] width 425 height 57
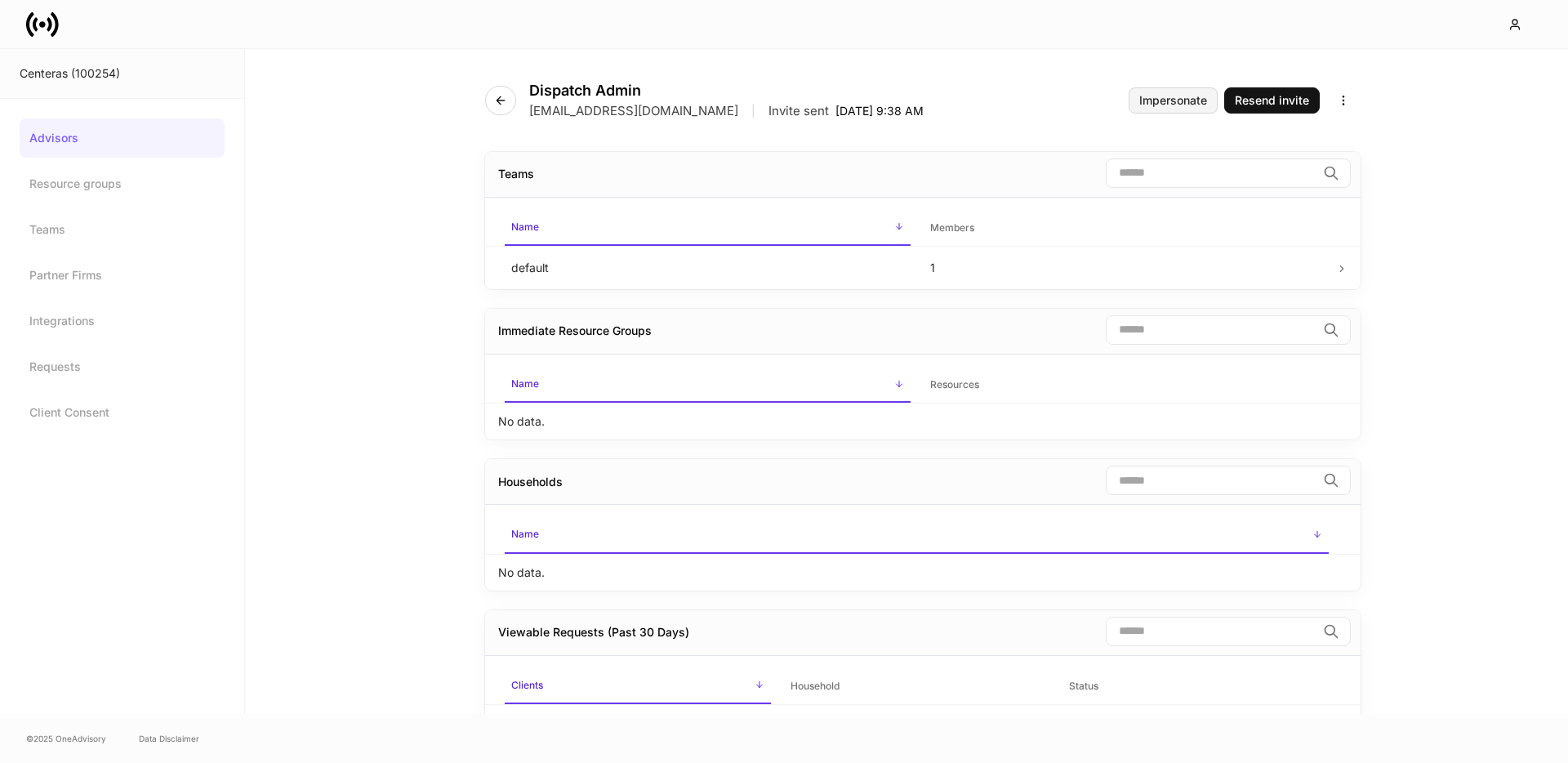
click at [1156, 99] on div "Impersonate" at bounding box center [1173, 100] width 68 height 12
click at [77, 270] on link "Partner Firms" at bounding box center [121, 275] width 205 height 39
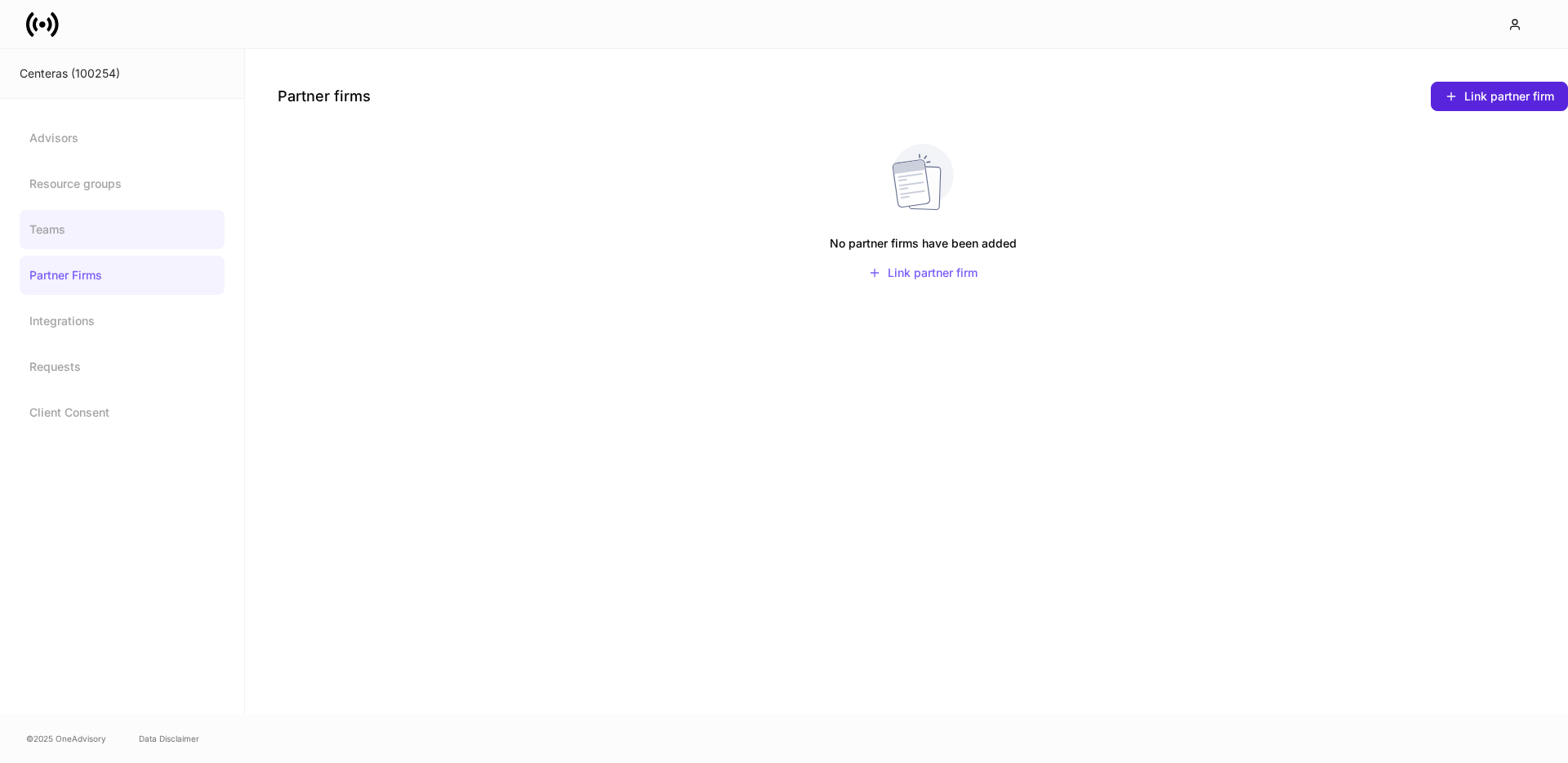
click at [84, 234] on link "Teams" at bounding box center [121, 229] width 205 height 39
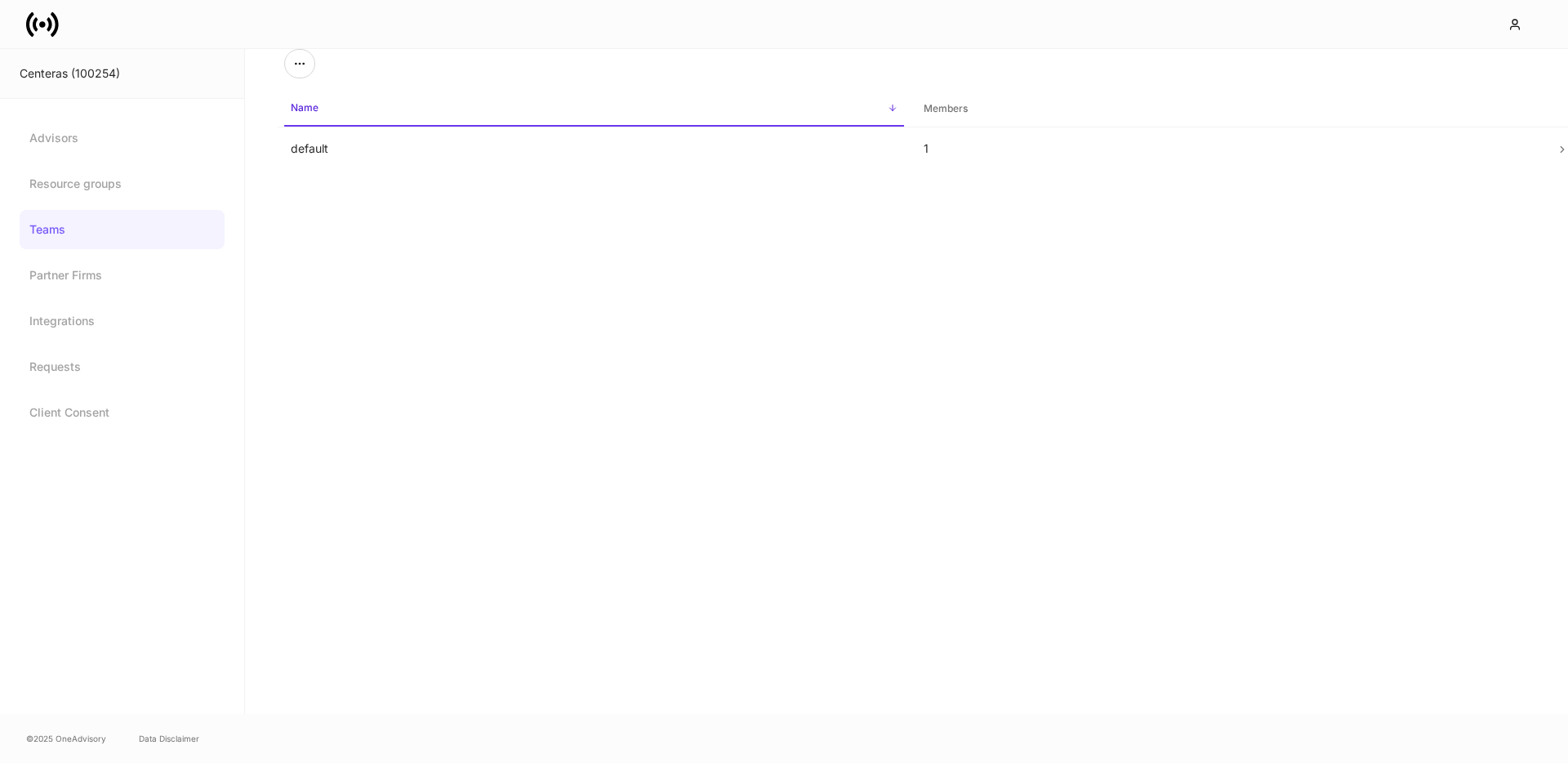
click at [331, 123] on span "Name sorted ascending" at bounding box center [593, 109] width 620 height 35
click at [329, 131] on td "default" at bounding box center [593, 149] width 632 height 43
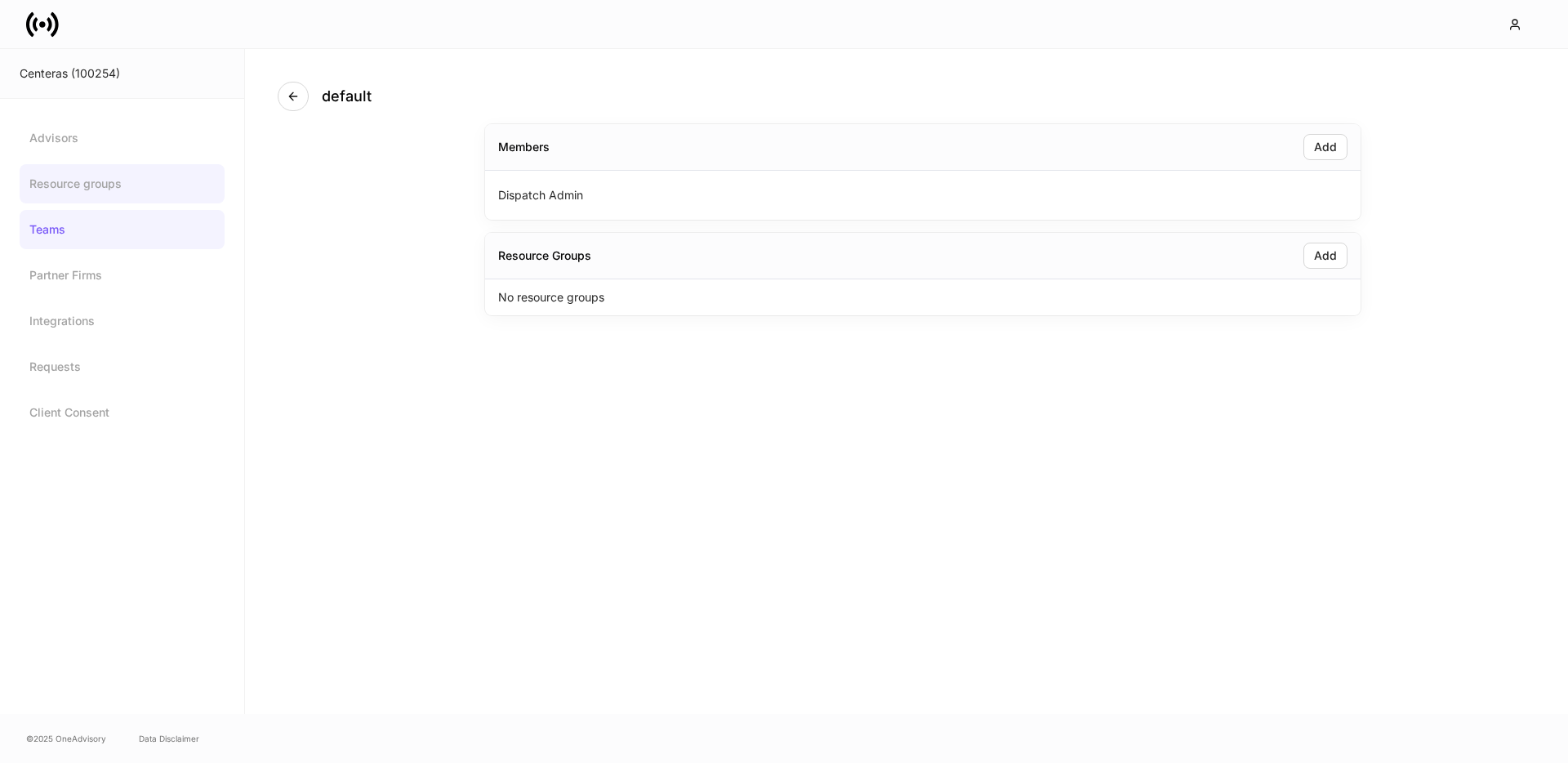
click at [123, 189] on link "Resource groups" at bounding box center [121, 183] width 205 height 39
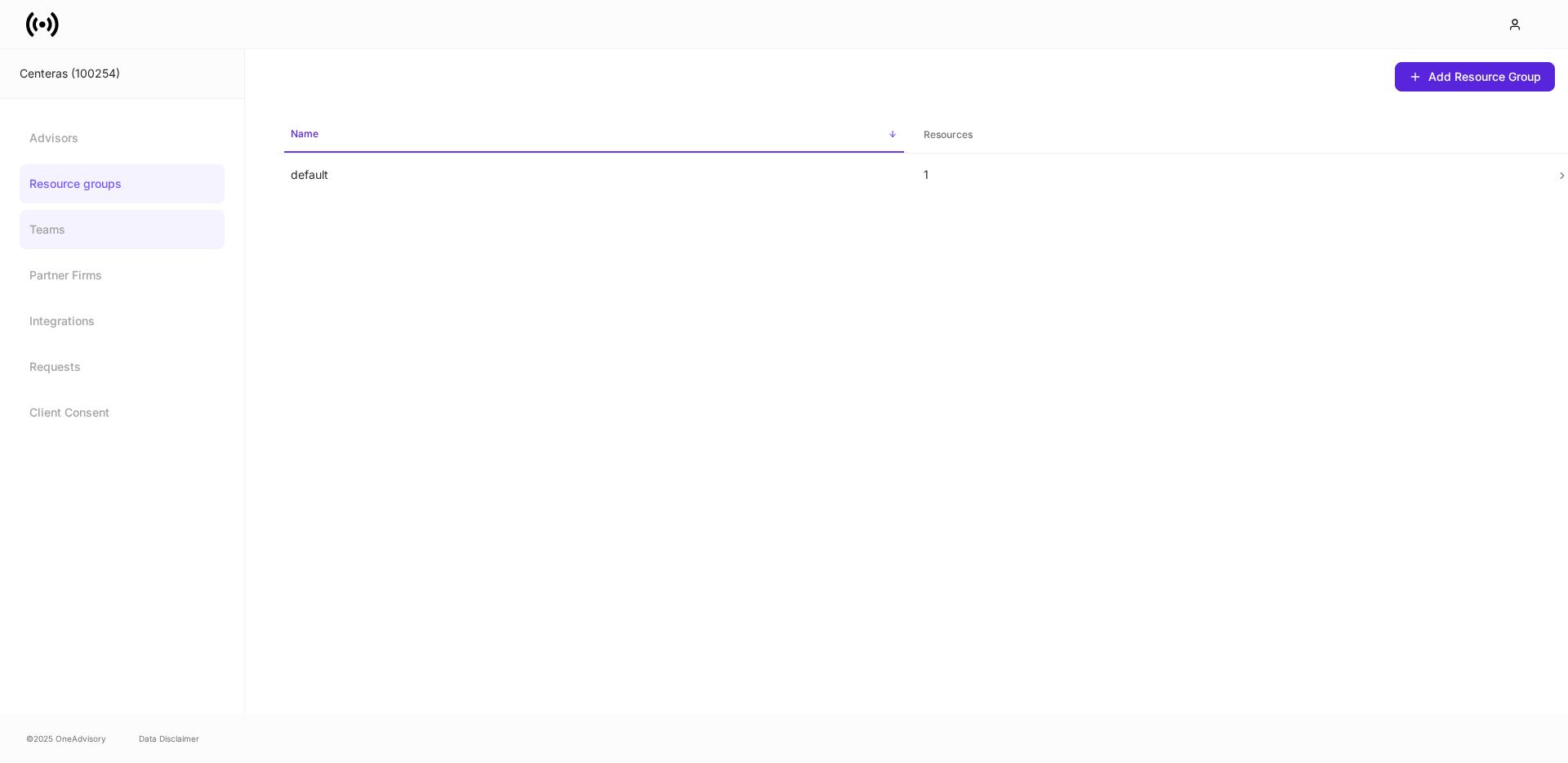
click at [75, 222] on link "Teams" at bounding box center [121, 229] width 205 height 39
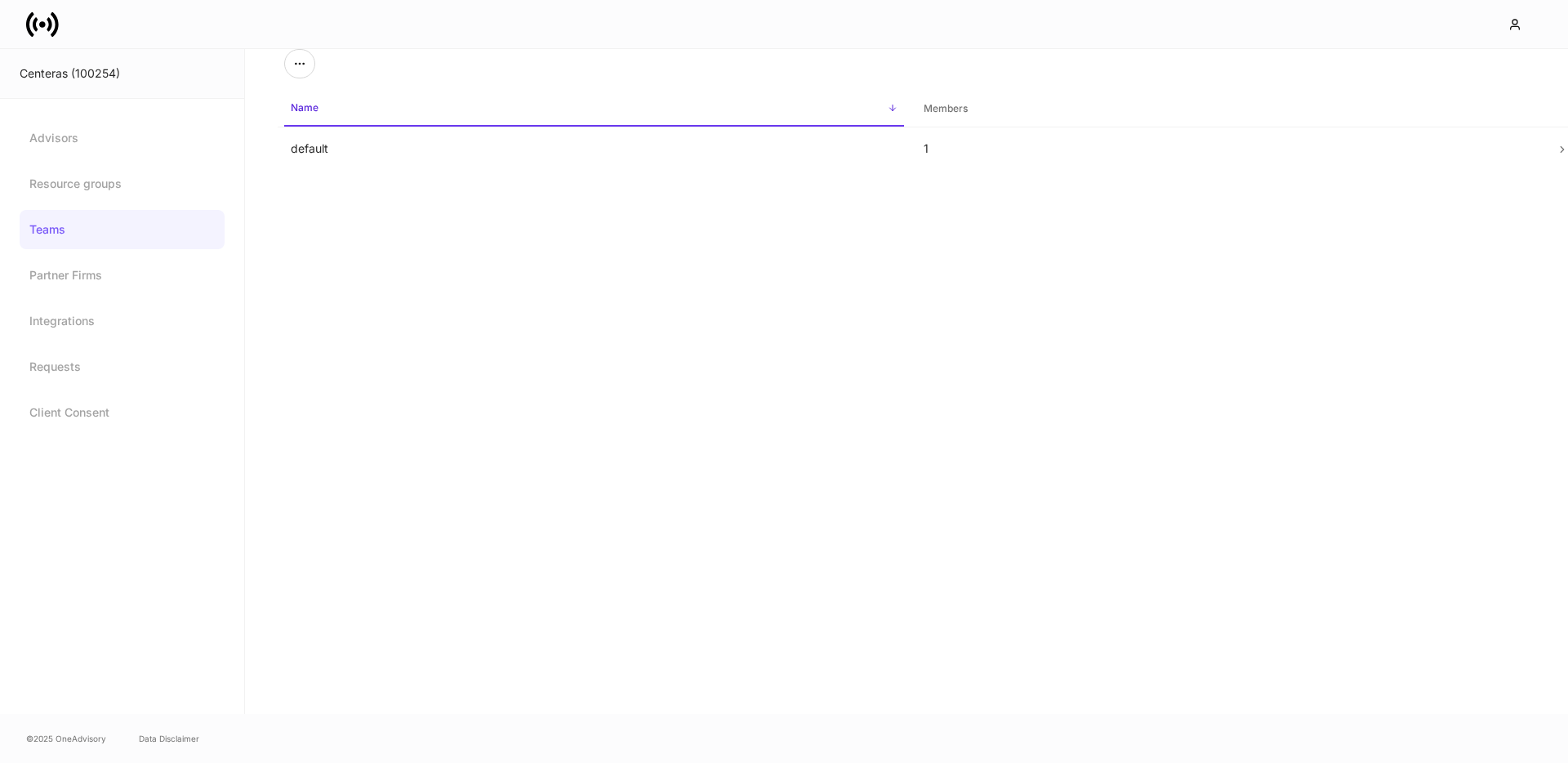
click at [144, 243] on link "Teams" at bounding box center [121, 229] width 205 height 39
click at [316, 152] on td "default" at bounding box center [593, 149] width 632 height 43
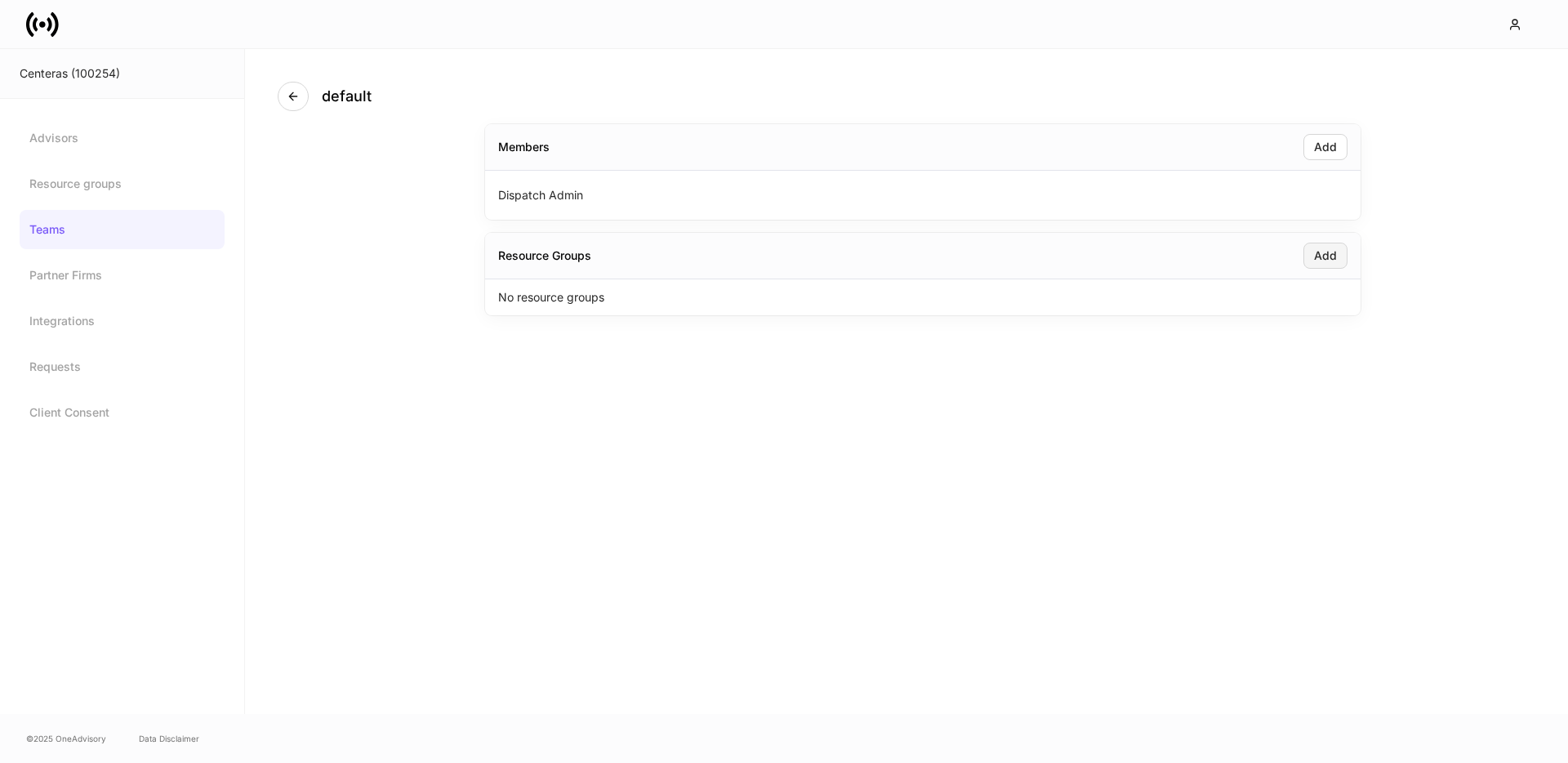
click at [1337, 252] on button "Add" at bounding box center [1325, 256] width 44 height 26
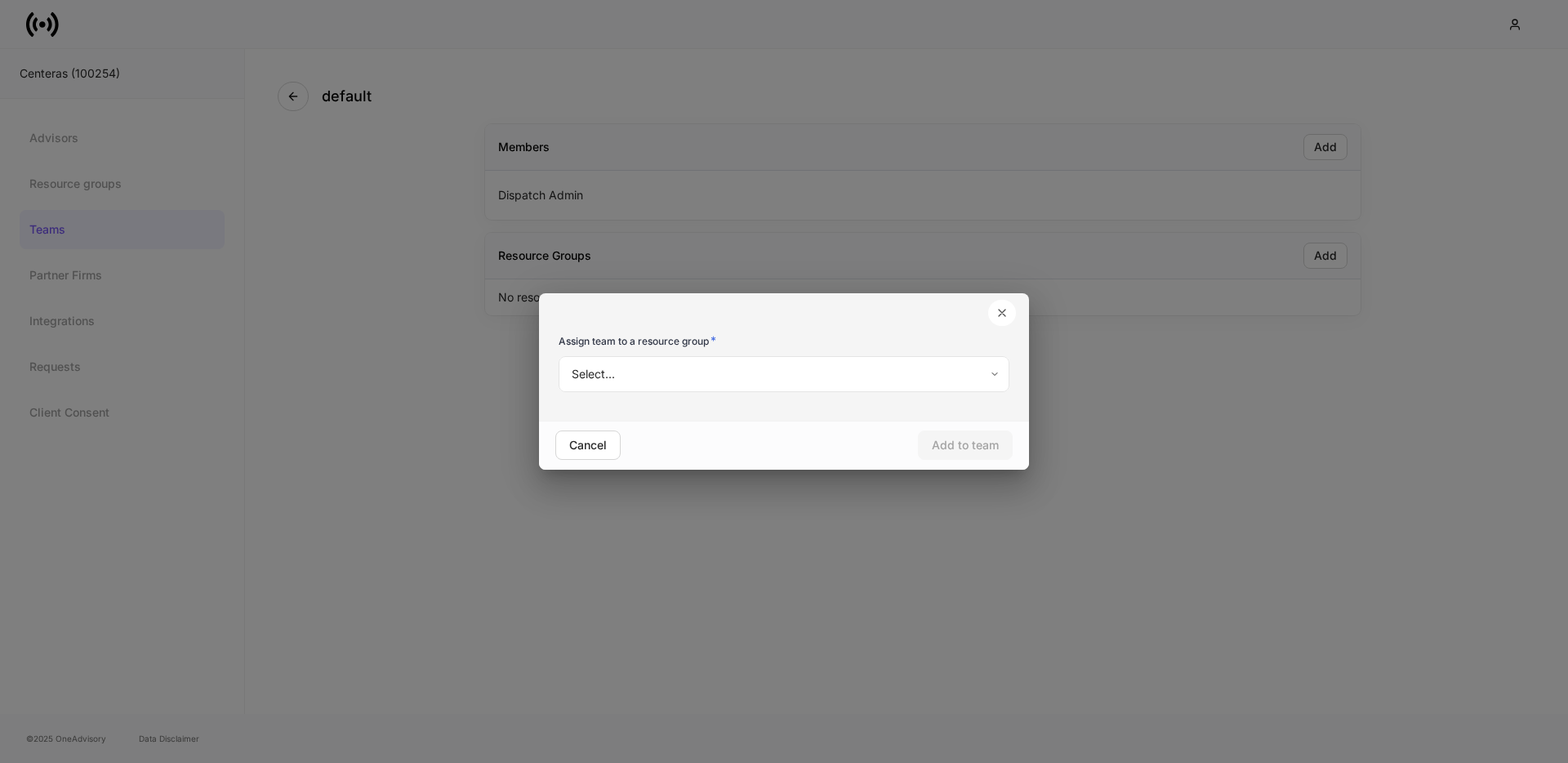
click at [824, 372] on body "Centeras (100254) Advisors Resource groups Teams Partner Firms Integrations Req…" at bounding box center [784, 382] width 1568 height 763
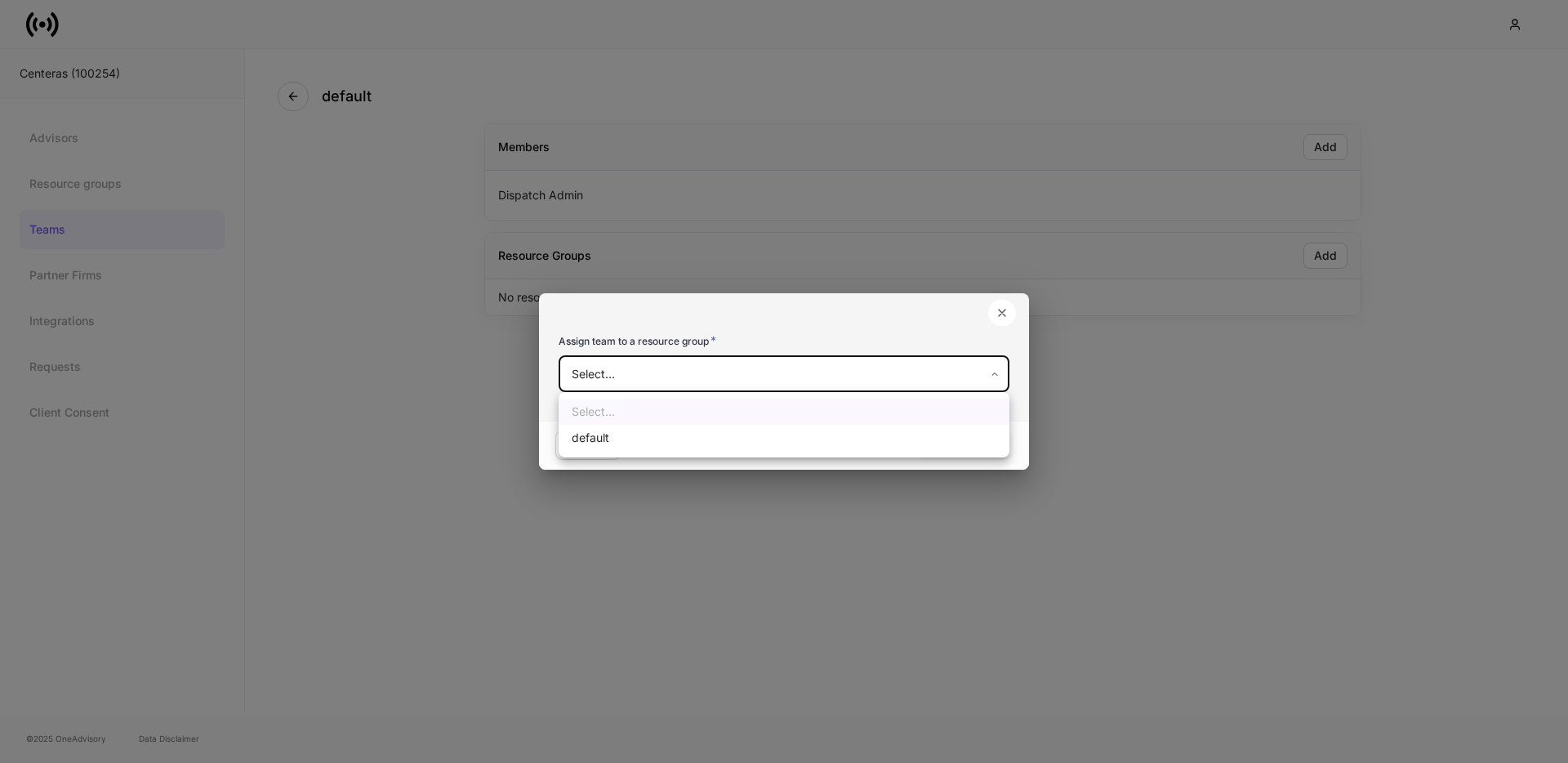
click at [721, 434] on li "default" at bounding box center [784, 437] width 451 height 26
type input "**********"
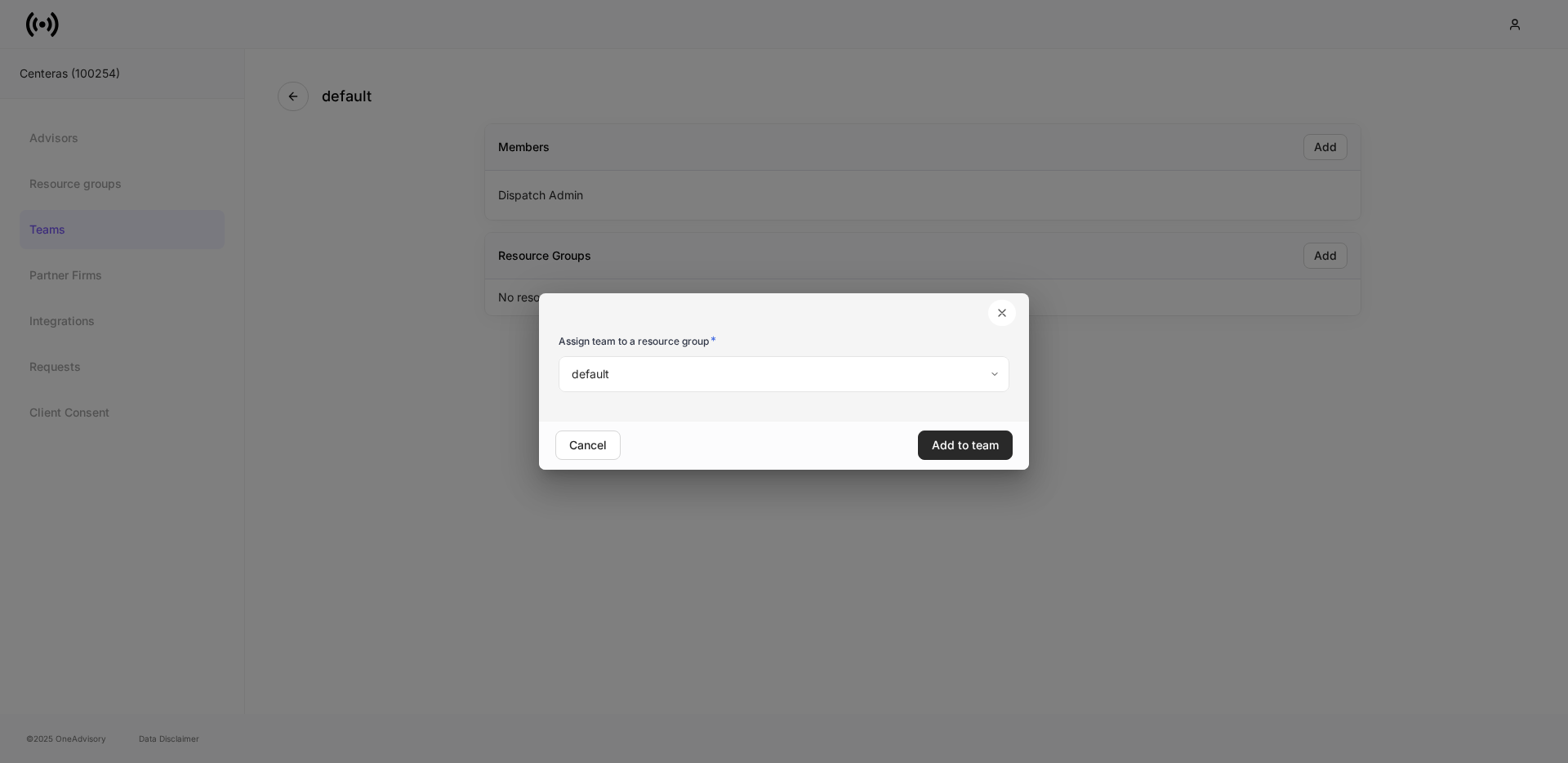
click at [968, 451] on div "Add to team" at bounding box center [965, 444] width 67 height 12
